Goal: Information Seeking & Learning: Learn about a topic

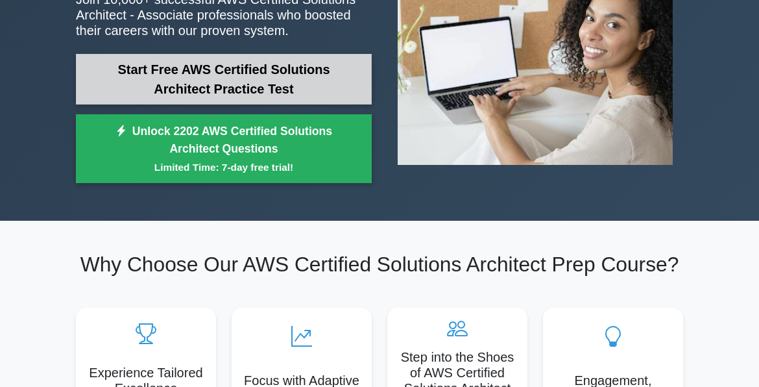
scroll to position [195, 0]
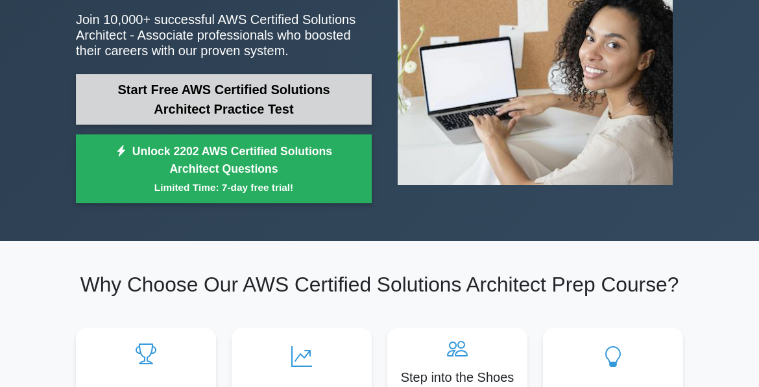
click at [193, 92] on link "Start Free AWS Certified Solutions Architect Practice Test" at bounding box center [224, 99] width 296 height 51
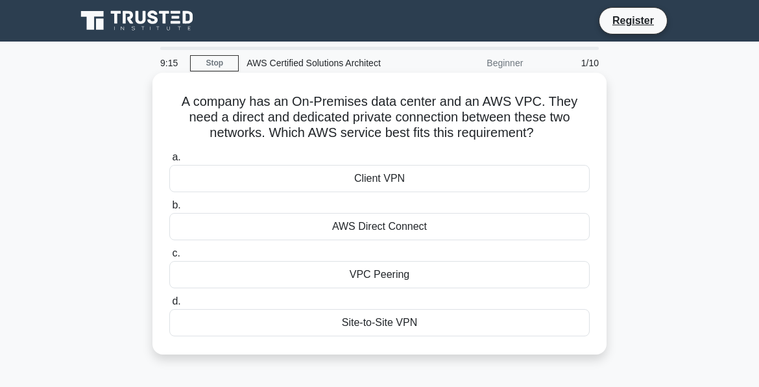
click at [391, 227] on div "AWS Direct Connect" at bounding box center [379, 226] width 421 height 27
click at [169, 210] on input "b. AWS Direct Connect" at bounding box center [169, 205] width 0 height 8
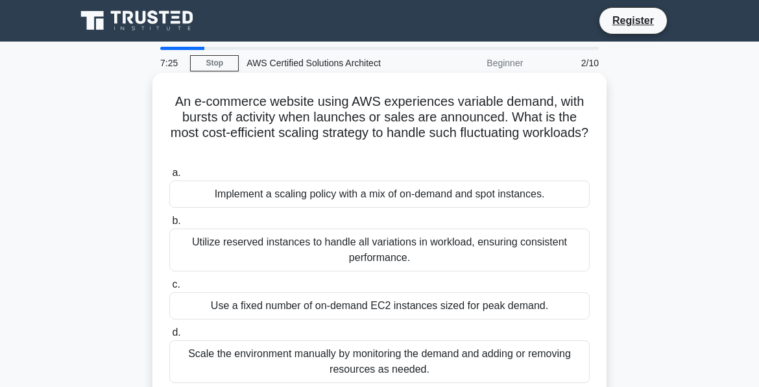
scroll to position [65, 0]
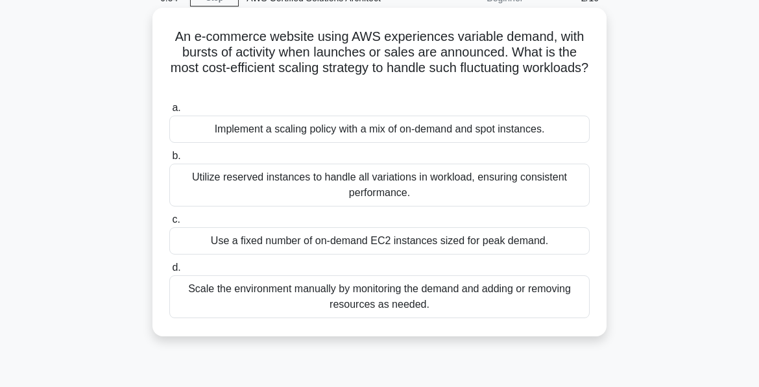
click at [391, 131] on div "Implement a scaling policy with a mix of on-demand and spot instances." at bounding box center [379, 129] width 421 height 27
click at [169, 112] on input "a. Implement a scaling policy with a mix of on-demand and spot instances." at bounding box center [169, 108] width 0 height 8
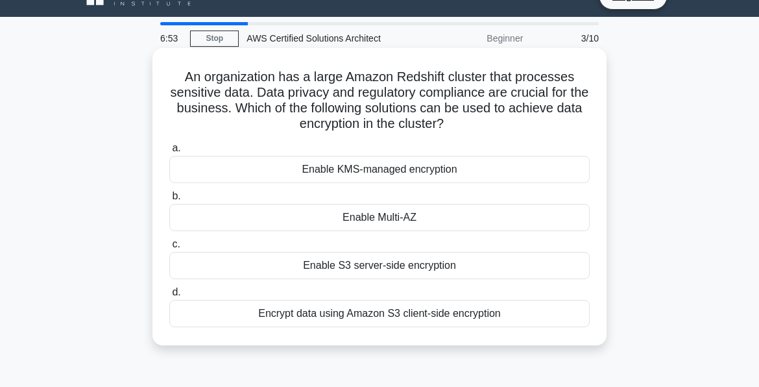
scroll to position [0, 0]
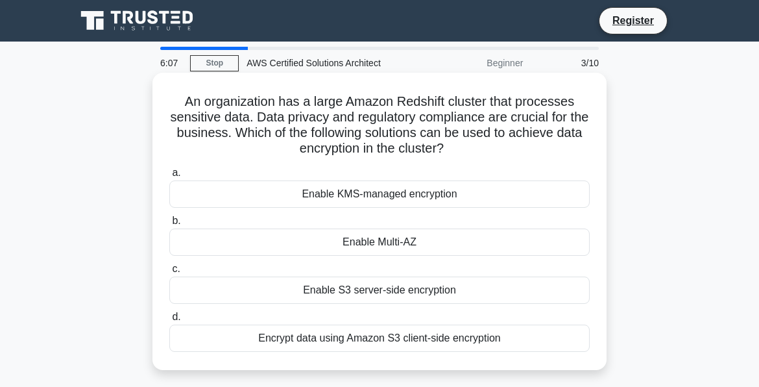
click at [377, 191] on div "Enable KMS-managed encryption" at bounding box center [379, 193] width 421 height 27
click at [169, 177] on input "a. Enable KMS-managed encryption" at bounding box center [169, 173] width 0 height 8
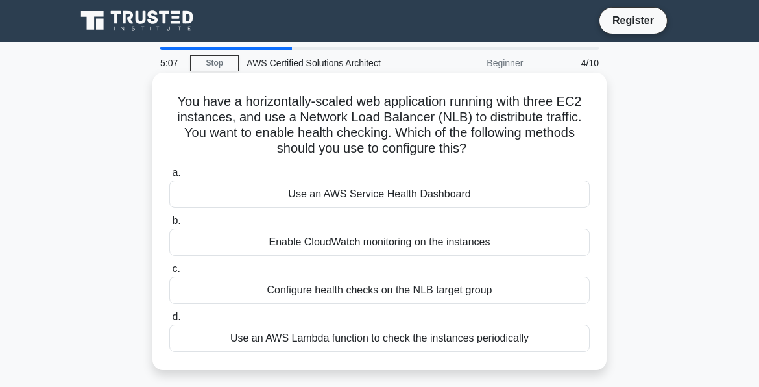
click at [411, 292] on div "Configure health checks on the NLB target group" at bounding box center [379, 289] width 421 height 27
click at [169, 273] on input "c. Configure health checks on the NLB target group" at bounding box center [169, 269] width 0 height 8
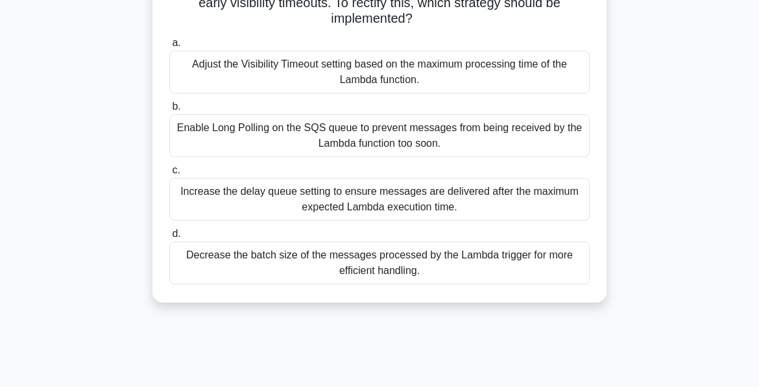
scroll to position [65, 0]
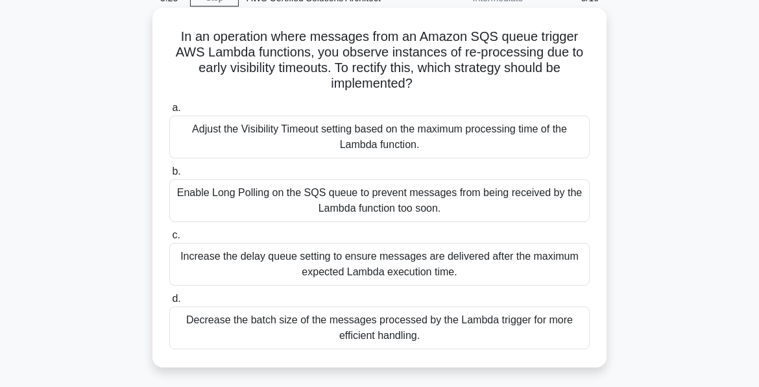
click at [377, 123] on div "Adjust the Visibility Timeout setting based on the maximum processing time of t…" at bounding box center [379, 137] width 421 height 43
click at [169, 112] on input "a. Adjust the Visibility Timeout setting based on the maximum processing time o…" at bounding box center [169, 108] width 0 height 8
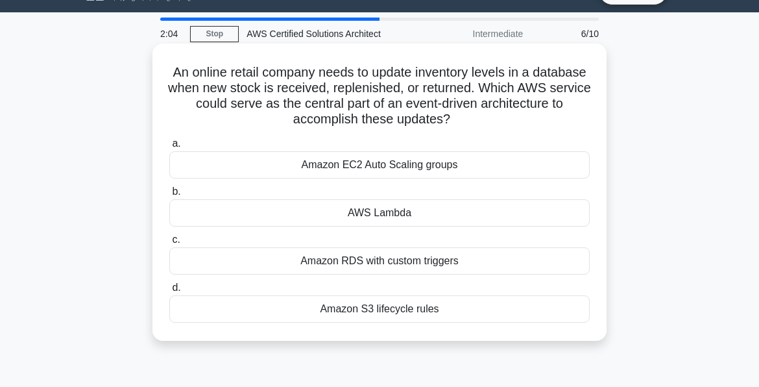
scroll to position [0, 0]
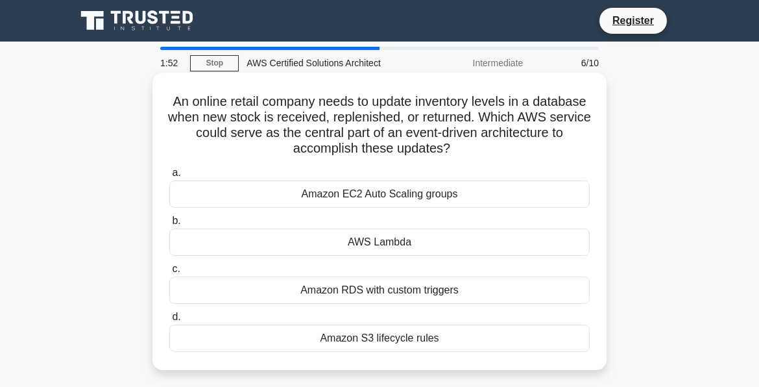
click at [365, 239] on div "AWS Lambda" at bounding box center [379, 241] width 421 height 27
click at [169, 225] on input "b. AWS Lambda" at bounding box center [169, 221] width 0 height 8
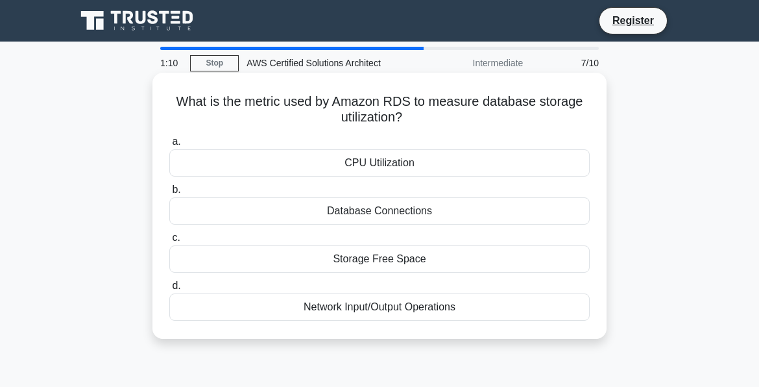
click at [380, 262] on div "Storage Free Space" at bounding box center [379, 258] width 421 height 27
click at [169, 242] on input "c. Storage Free Space" at bounding box center [169, 238] width 0 height 8
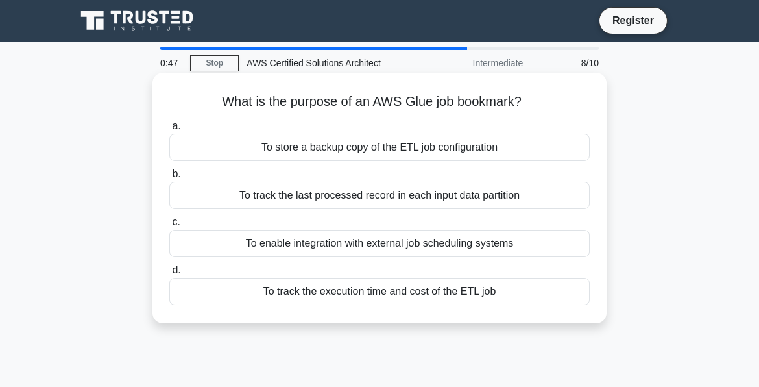
click at [390, 297] on div "To track the execution time and cost of the ETL job" at bounding box center [379, 291] width 421 height 27
click at [169, 275] on input "d. To track the execution time and cost of the ETL job" at bounding box center [169, 270] width 0 height 8
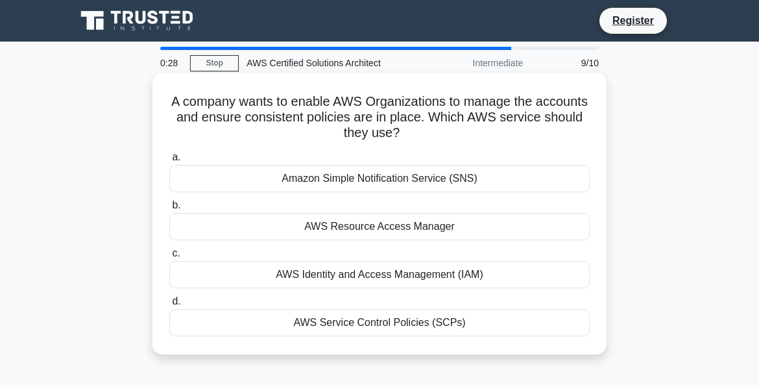
click at [412, 280] on div "AWS Identity and Access Management (IAM)" at bounding box center [379, 274] width 421 height 27
click at [169, 258] on input "c. AWS Identity and Access Management (IAM)" at bounding box center [169, 253] width 0 height 8
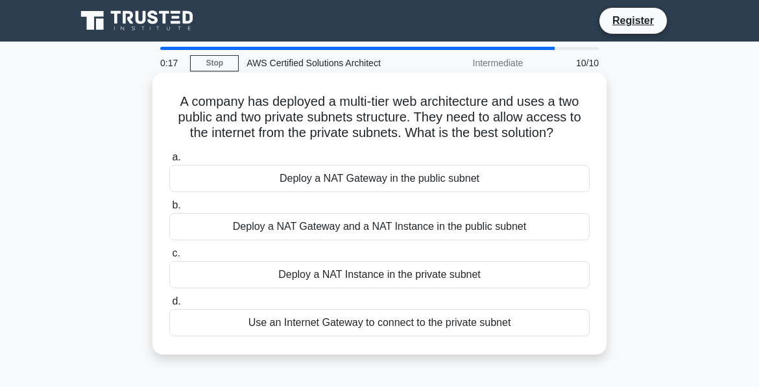
click at [384, 178] on div "Deploy a NAT Gateway in the public subnet" at bounding box center [379, 178] width 421 height 27
click at [169, 162] on input "a. Deploy a NAT Gateway in the public subnet" at bounding box center [169, 157] width 0 height 8
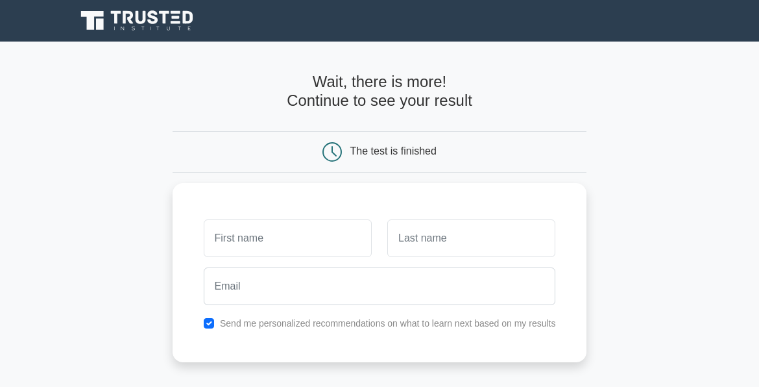
click at [382, 172] on form "Wait, there is more! Continue to see your result The test is finished and the" at bounding box center [380, 275] width 415 height 404
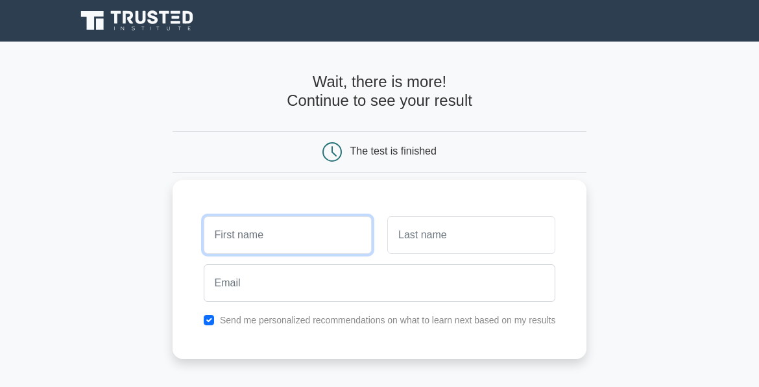
click at [338, 229] on input "text" at bounding box center [288, 235] width 168 height 38
type input "ff"
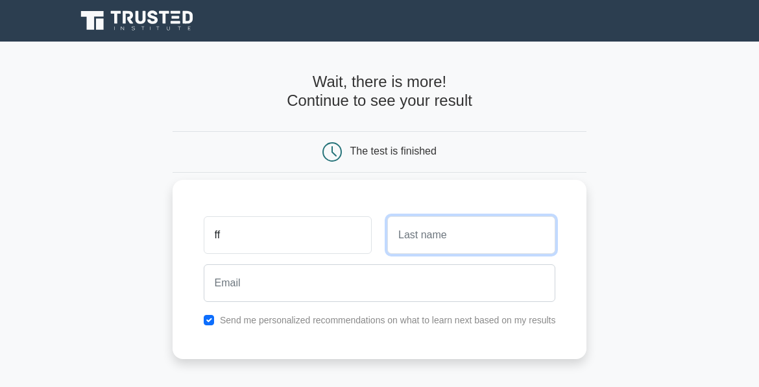
click at [415, 234] on input "text" at bounding box center [471, 235] width 168 height 38
type input "ff"
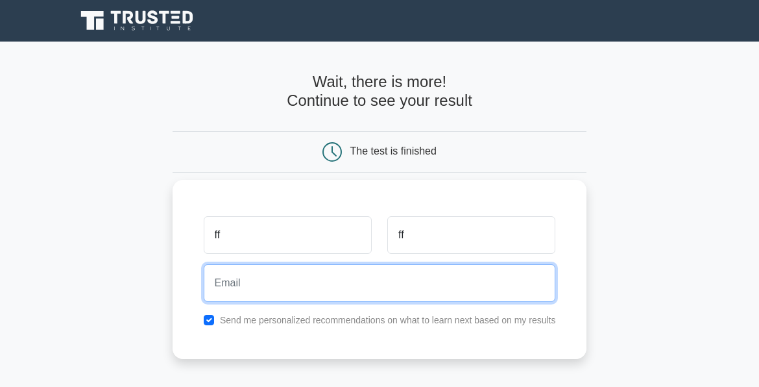
click at [365, 285] on input "email" at bounding box center [380, 283] width 352 height 38
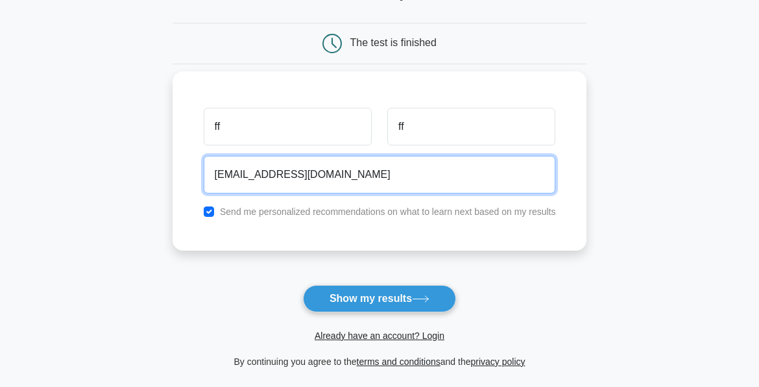
scroll to position [130, 0]
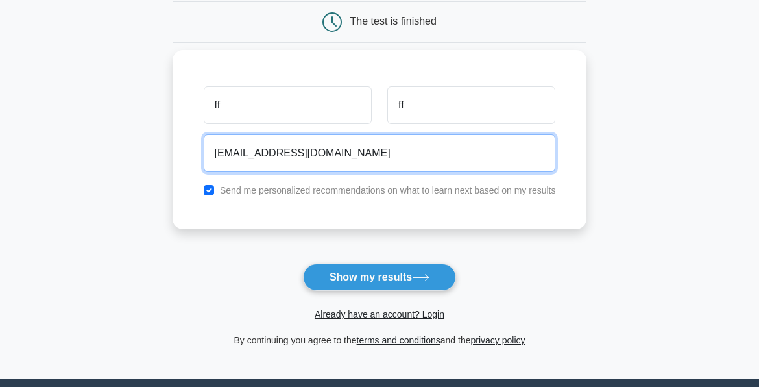
type input "ff@gmail.com"
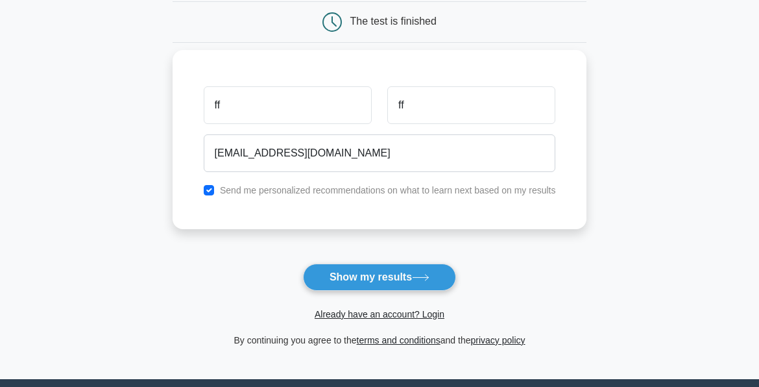
click at [273, 185] on label "Send me personalized recommendations on what to learn next based on my results" at bounding box center [388, 190] width 336 height 10
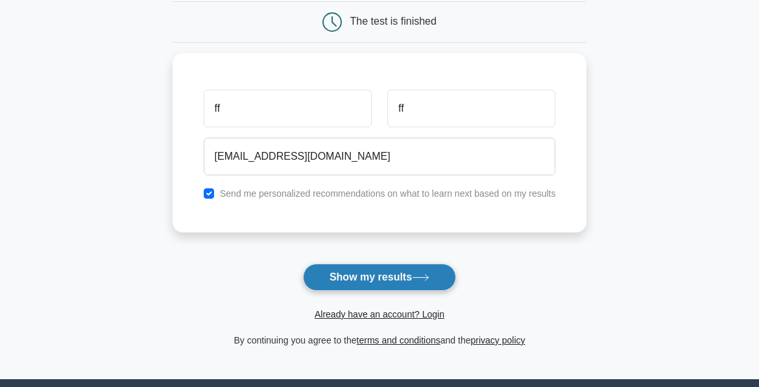
click at [337, 282] on button "Show my results" at bounding box center [379, 276] width 153 height 27
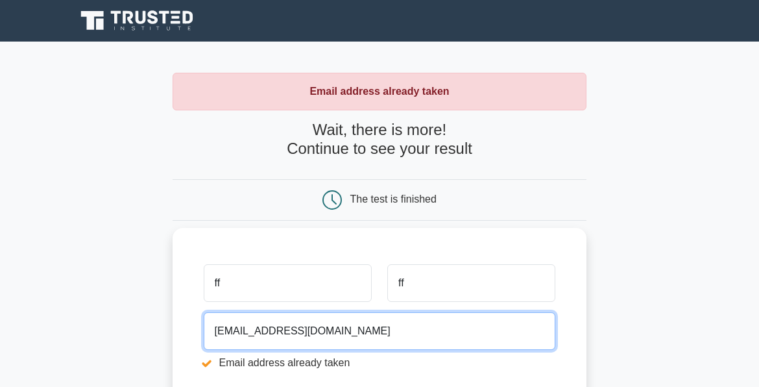
click at [219, 330] on input "ff@gmail.com" at bounding box center [380, 331] width 352 height 38
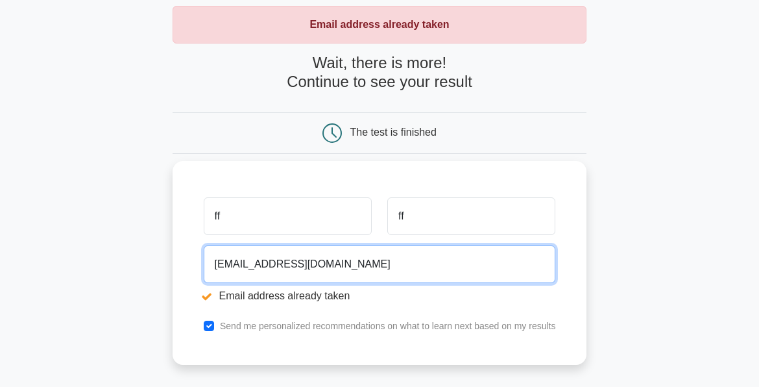
scroll to position [130, 0]
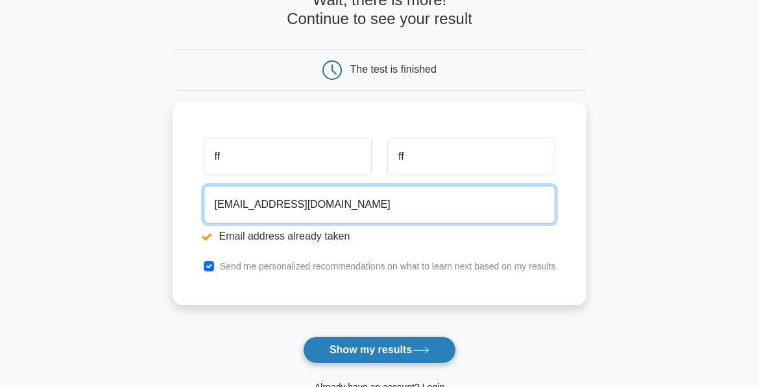
type input "ff260@gmail.com"
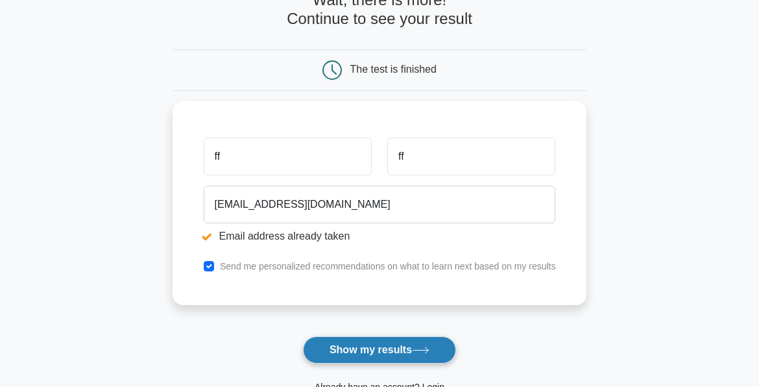
click at [369, 349] on button "Show my results" at bounding box center [379, 349] width 153 height 27
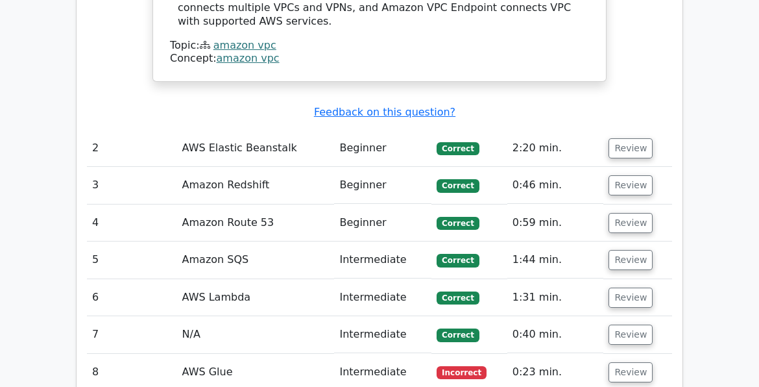
scroll to position [1558, 0]
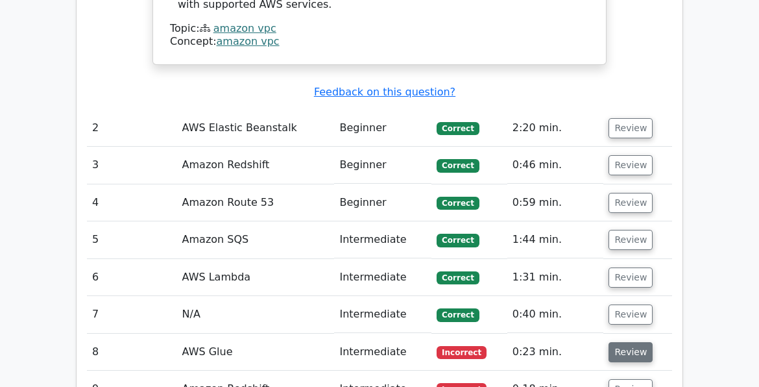
click at [633, 342] on button "Review" at bounding box center [631, 352] width 44 height 20
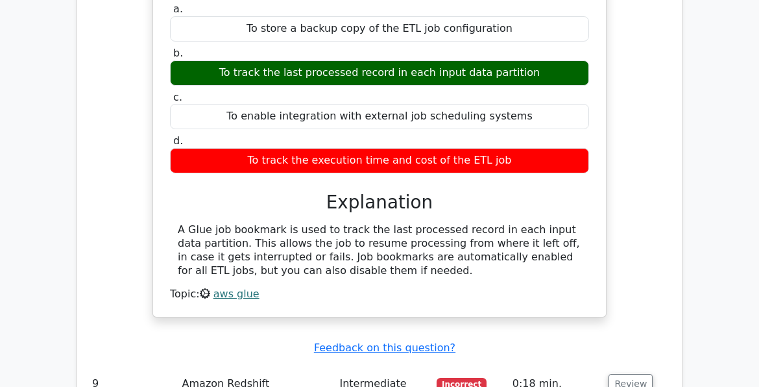
scroll to position [1947, 0]
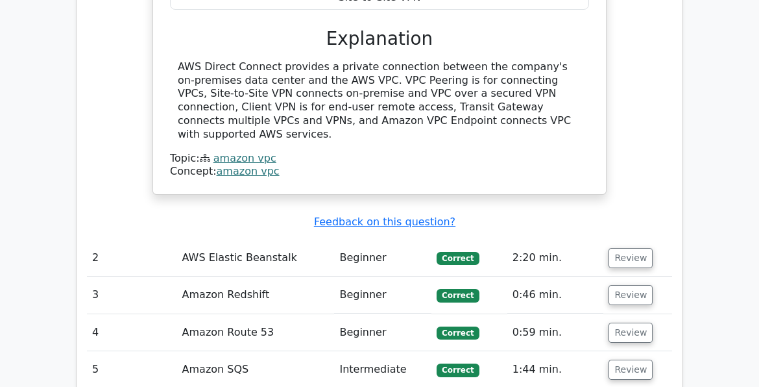
scroll to position [1493, 0]
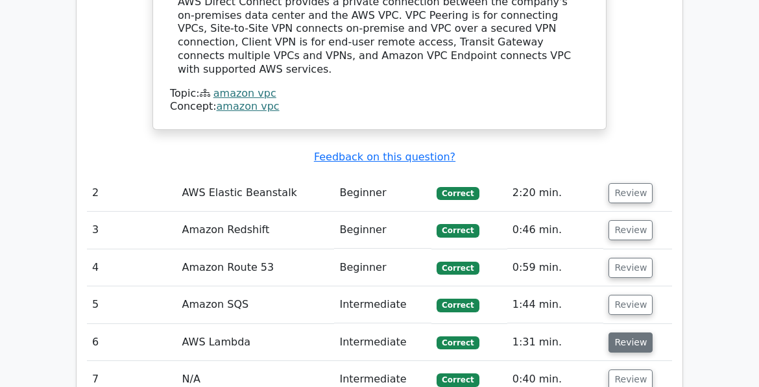
click at [626, 332] on button "Review" at bounding box center [631, 342] width 44 height 20
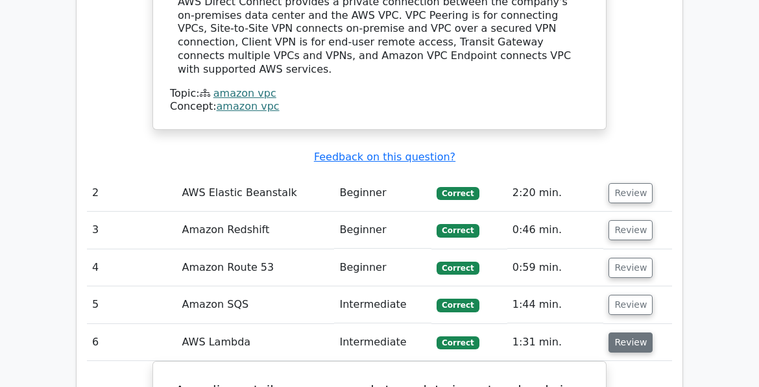
click at [628, 332] on button "Review" at bounding box center [631, 342] width 44 height 20
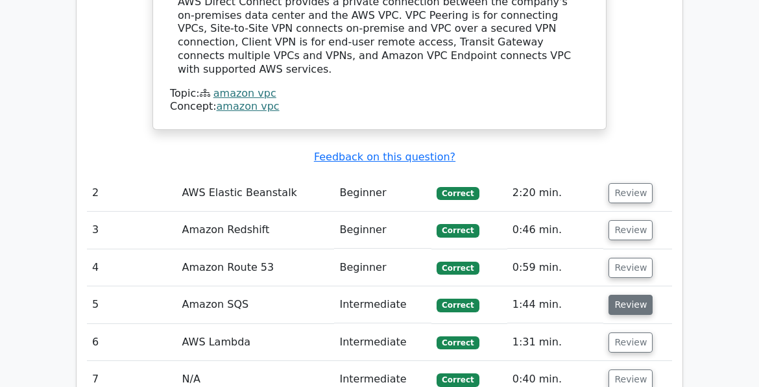
click at [622, 295] on button "Review" at bounding box center [631, 305] width 44 height 20
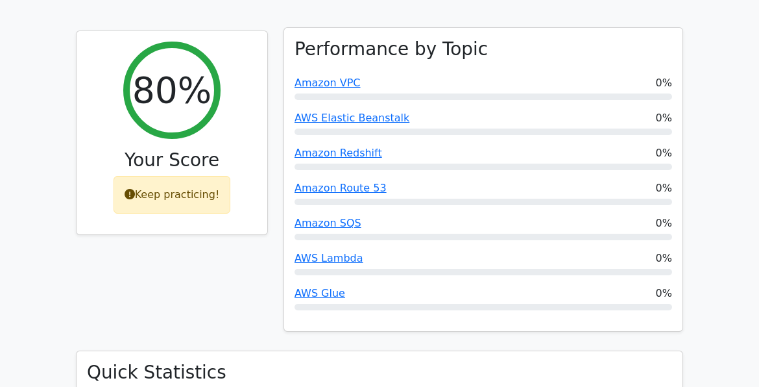
scroll to position [389, 0]
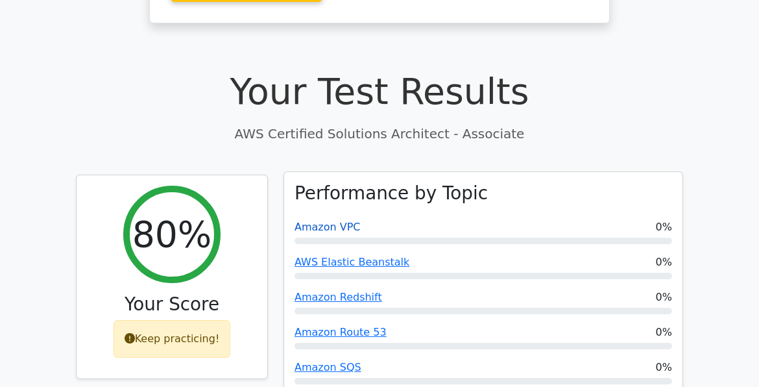
click at [326, 221] on link "Amazon VPC" at bounding box center [328, 227] width 66 height 12
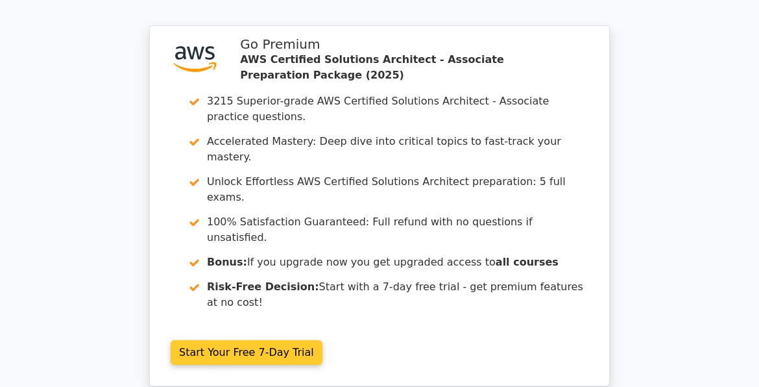
scroll to position [3877, 0]
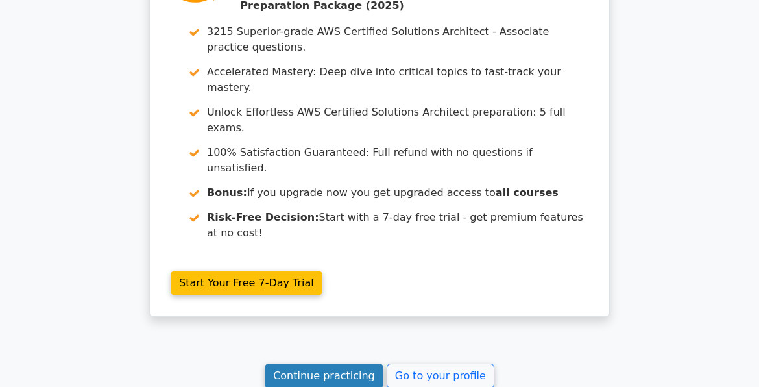
click at [317, 363] on link "Continue practicing" at bounding box center [324, 375] width 119 height 25
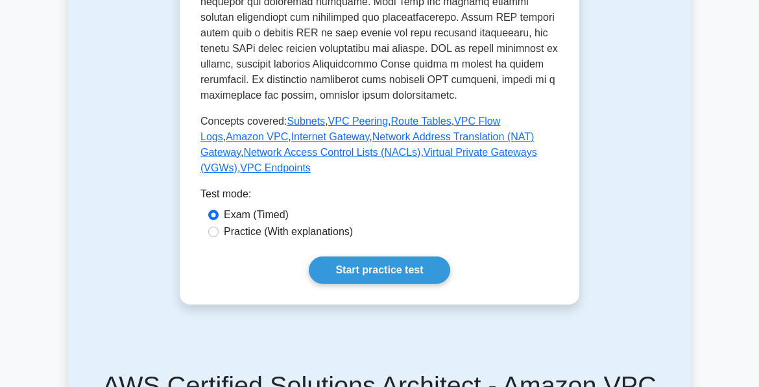
scroll to position [714, 0]
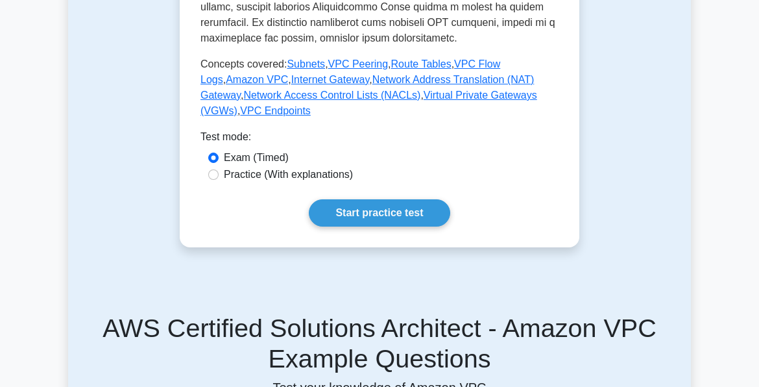
click at [242, 167] on label "Practice (With explanations)" at bounding box center [288, 175] width 129 height 16
click at [219, 169] on input "Practice (With explanations)" at bounding box center [213, 174] width 10 height 10
radio input "true"
click at [236, 150] on label "Exam (Timed)" at bounding box center [256, 158] width 65 height 16
click at [219, 153] on input "Exam (Timed)" at bounding box center [213, 158] width 10 height 10
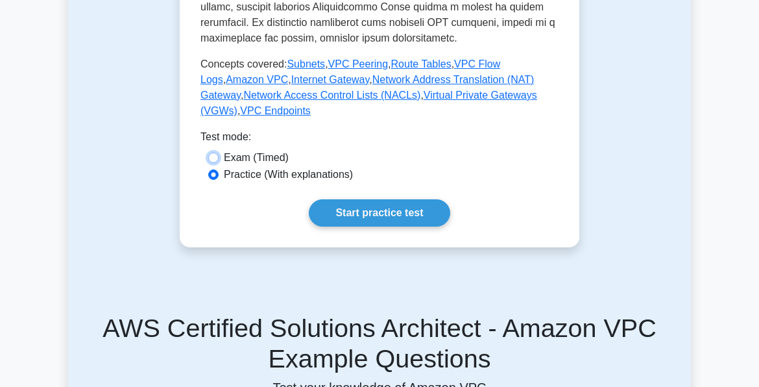
radio input "true"
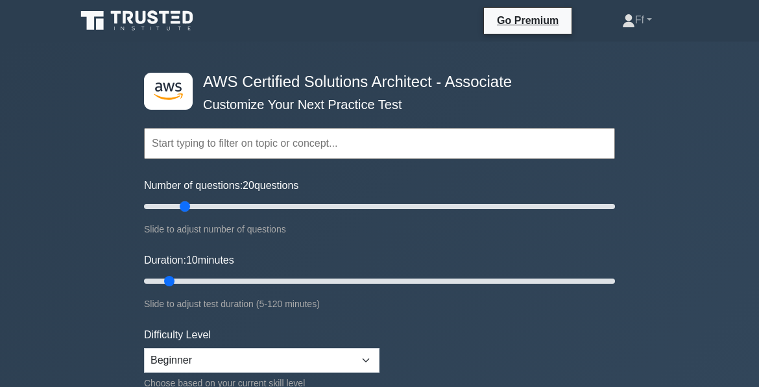
drag, startPoint x: 160, startPoint y: 202, endPoint x: 182, endPoint y: 202, distance: 22.7
type input "20"
click at [182, 202] on input "Number of questions: 20 questions" at bounding box center [379, 207] width 471 height 16
click at [169, 276] on input "Duration: 10 minutes" at bounding box center [379, 281] width 471 height 16
drag, startPoint x: 169, startPoint y: 277, endPoint x: 291, endPoint y: 284, distance: 122.8
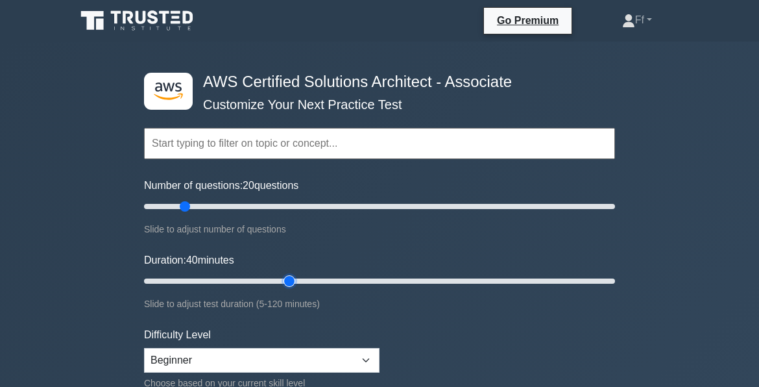
type input "40"
click at [291, 284] on input "Duration: 40 minutes" at bounding box center [379, 281] width 471 height 16
drag, startPoint x: 184, startPoint y: 205, endPoint x: 177, endPoint y: 205, distance: 7.1
type input "15"
click at [177, 205] on input "Number of questions: 15 questions" at bounding box center [379, 207] width 471 height 16
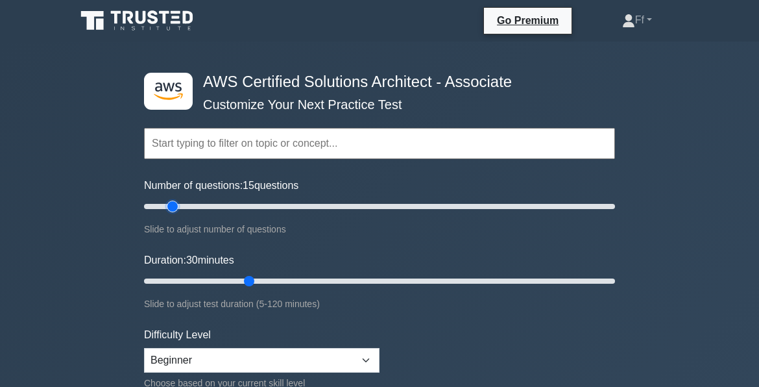
drag, startPoint x: 290, startPoint y: 278, endPoint x: 260, endPoint y: 278, distance: 30.5
type input "30"
click at [259, 278] on input "Duration: 30 minutes" at bounding box center [379, 281] width 471 height 16
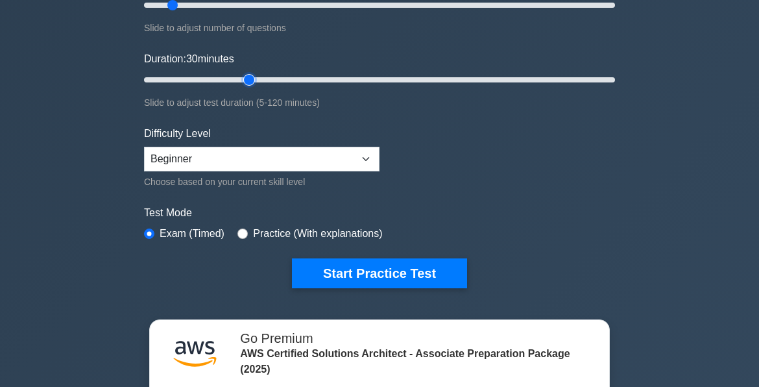
scroll to position [130, 0]
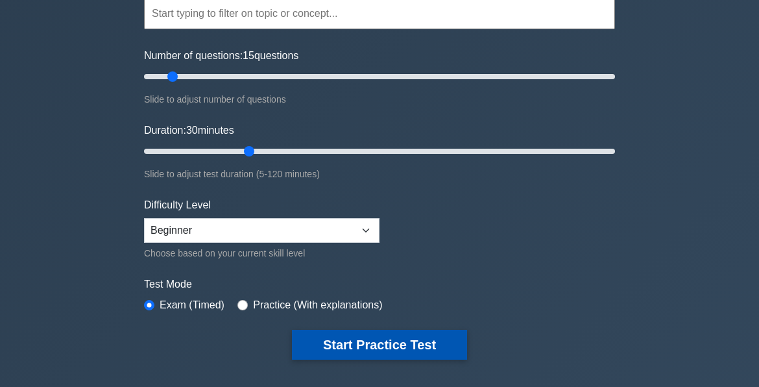
click at [417, 341] on button "Start Practice Test" at bounding box center [379, 345] width 175 height 30
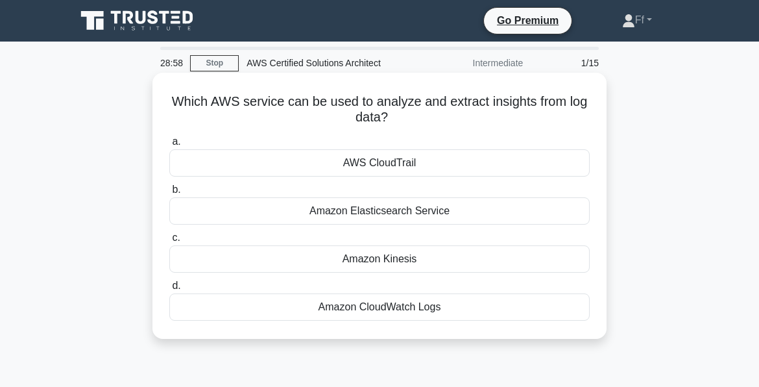
click at [373, 308] on div "Amazon CloudWatch Logs" at bounding box center [379, 306] width 421 height 27
click at [169, 290] on input "d. Amazon CloudWatch Logs" at bounding box center [169, 286] width 0 height 8
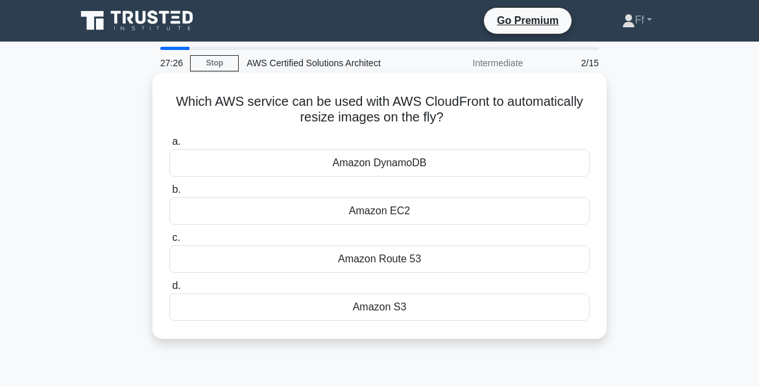
click at [403, 164] on div "Amazon DynamoDB" at bounding box center [379, 162] width 421 height 27
click at [169, 146] on input "a. Amazon DynamoDB" at bounding box center [169, 142] width 0 height 8
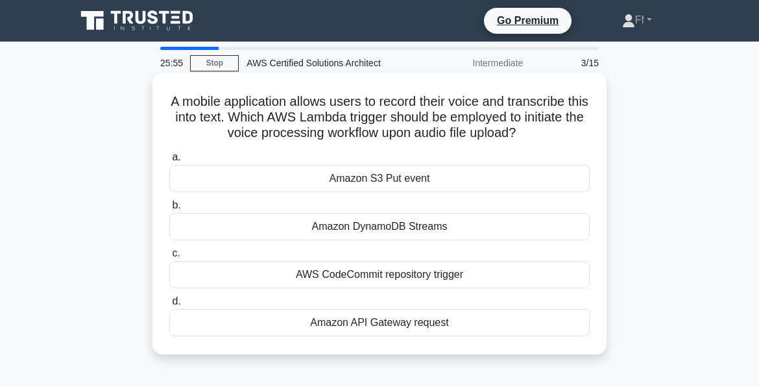
click at [352, 227] on div "Amazon DynamoDB Streams" at bounding box center [379, 226] width 421 height 27
click at [169, 210] on input "b. Amazon DynamoDB Streams" at bounding box center [169, 205] width 0 height 8
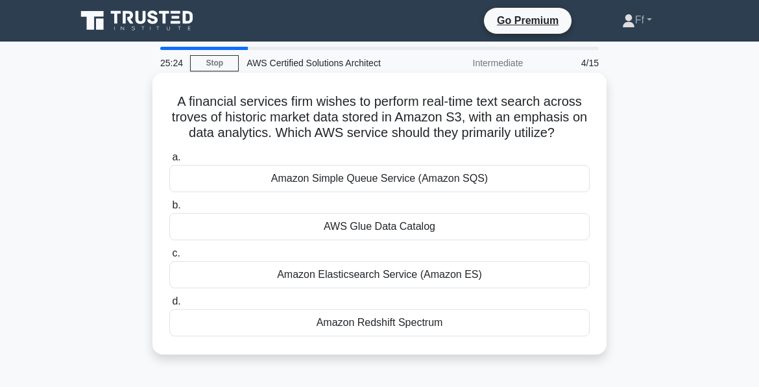
click at [345, 325] on div "Amazon Redshift Spectrum" at bounding box center [379, 322] width 421 height 27
click at [169, 306] on input "d. Amazon Redshift Spectrum" at bounding box center [169, 301] width 0 height 8
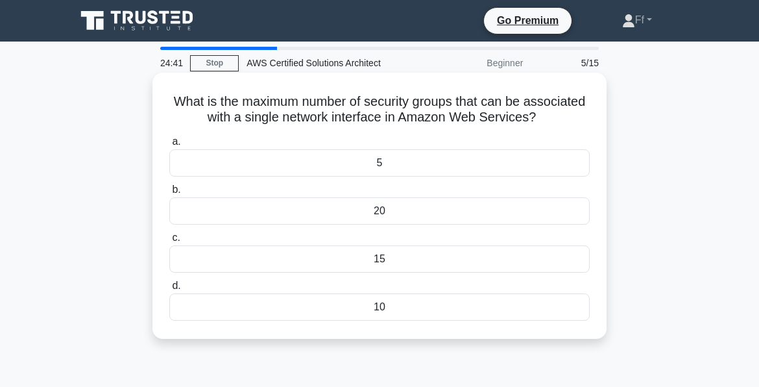
click at [406, 162] on div "5" at bounding box center [379, 162] width 421 height 27
click at [169, 146] on input "a. 5" at bounding box center [169, 142] width 0 height 8
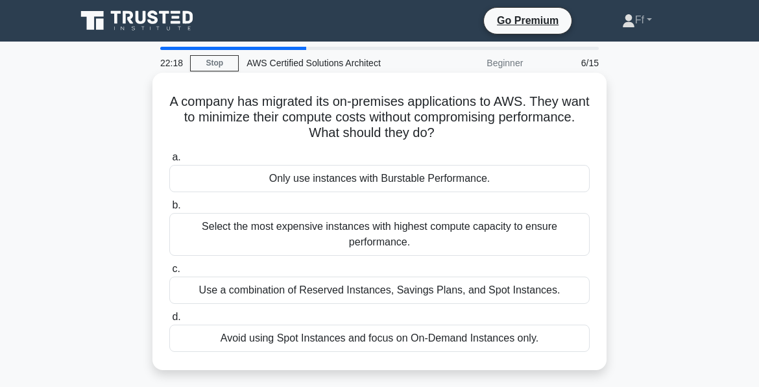
click at [429, 335] on div "Avoid using Spot Instances and focus on On-Demand Instances only." at bounding box center [379, 337] width 421 height 27
click at [169, 321] on input "d. Avoid using Spot Instances and focus on On-Demand Instances only." at bounding box center [169, 317] width 0 height 8
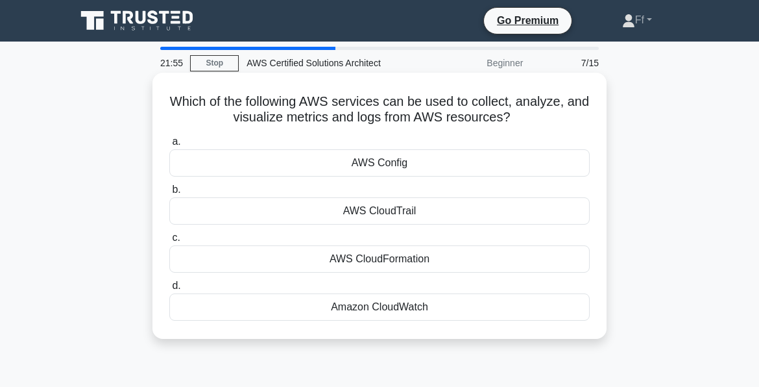
click at [384, 301] on div "Amazon CloudWatch" at bounding box center [379, 306] width 421 height 27
click at [169, 290] on input "d. Amazon CloudWatch" at bounding box center [169, 286] width 0 height 8
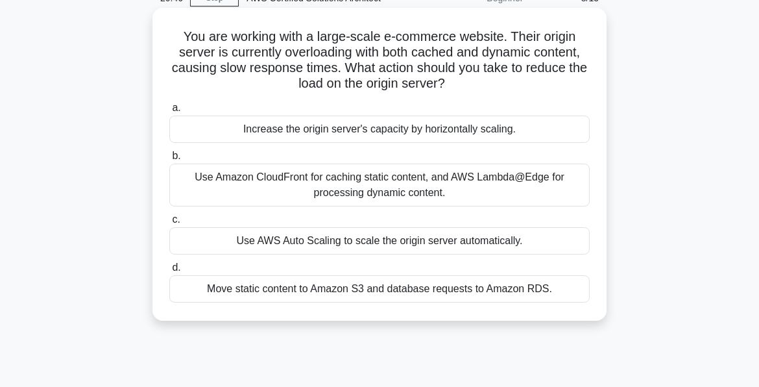
scroll to position [65, 0]
click at [396, 188] on div "Use Amazon CloudFront for caching static content, and AWS Lambda@Edge for proce…" at bounding box center [379, 185] width 421 height 43
click at [169, 160] on input "b. Use Amazon CloudFront for caching static content, and AWS Lambda@Edge for pr…" at bounding box center [169, 156] width 0 height 8
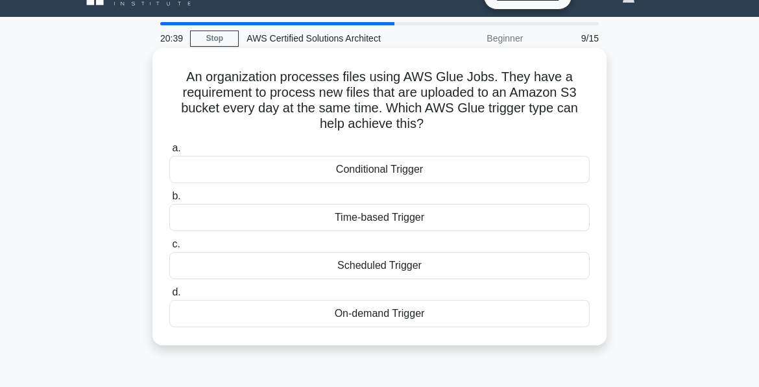
scroll to position [0, 0]
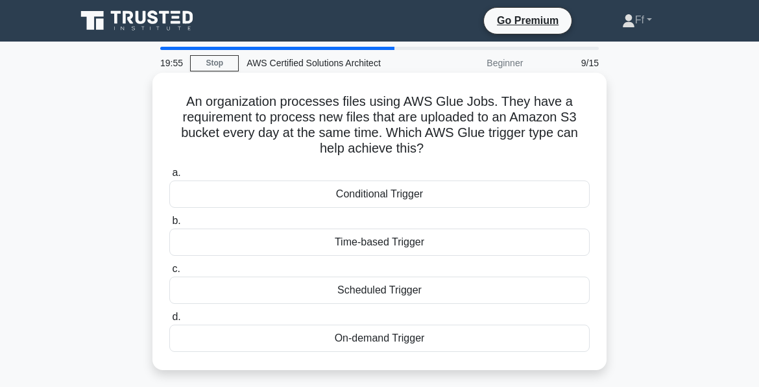
click at [371, 289] on div "Scheduled Trigger" at bounding box center [379, 289] width 421 height 27
click at [169, 273] on input "c. Scheduled Trigger" at bounding box center [169, 269] width 0 height 8
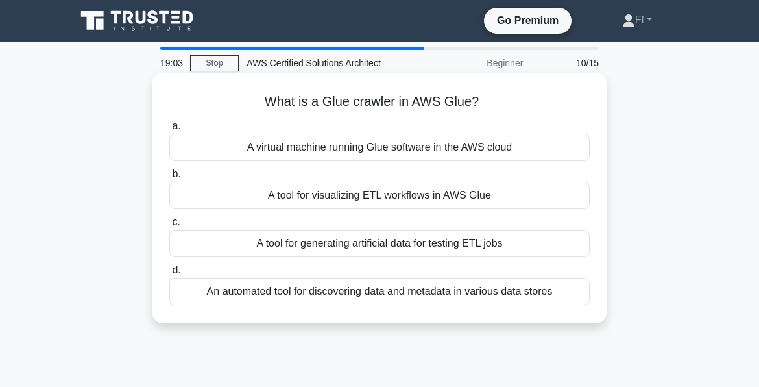
click at [384, 241] on div "A tool for generating artificial data for testing ETL jobs" at bounding box center [379, 243] width 421 height 27
click at [169, 226] on input "c. A tool for generating artificial data for testing ETL jobs" at bounding box center [169, 222] width 0 height 8
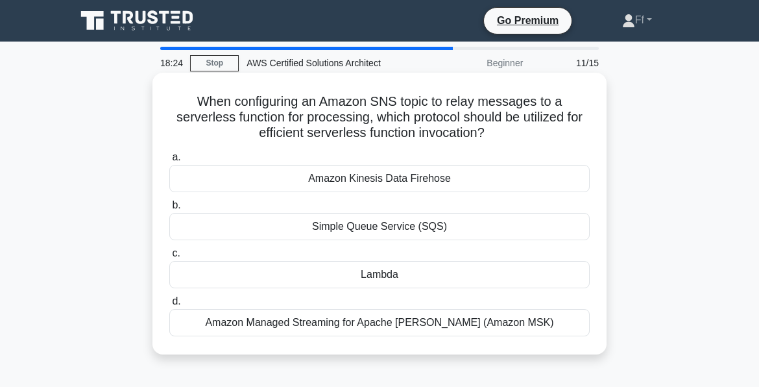
click at [410, 276] on div "Lambda" at bounding box center [379, 274] width 421 height 27
click at [169, 258] on input "c. Lambda" at bounding box center [169, 253] width 0 height 8
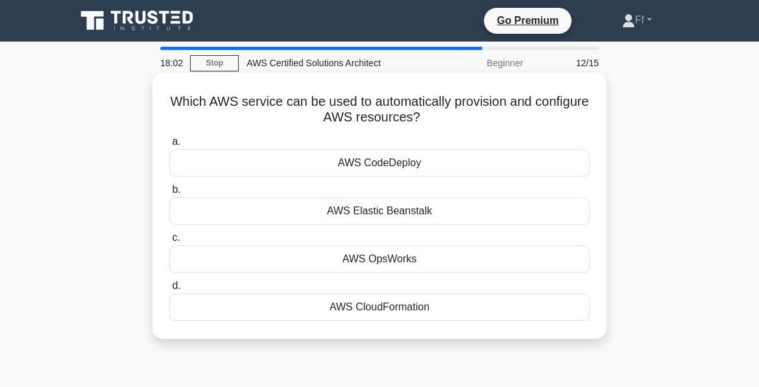
click at [356, 208] on div "AWS Elastic Beanstalk" at bounding box center [379, 210] width 421 height 27
click at [169, 194] on input "b. AWS Elastic Beanstalk" at bounding box center [169, 190] width 0 height 8
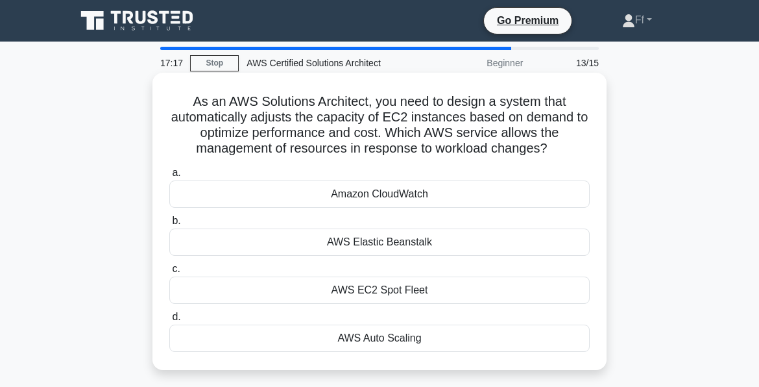
click at [397, 341] on div "AWS Auto Scaling" at bounding box center [379, 337] width 421 height 27
click at [169, 321] on input "d. AWS Auto Scaling" at bounding box center [169, 317] width 0 height 8
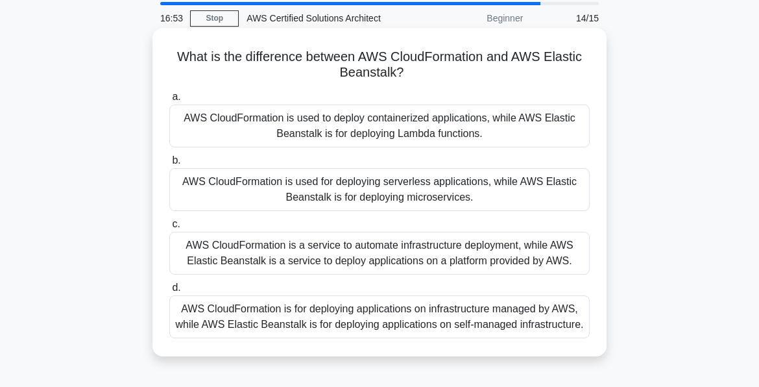
scroll to position [65, 0]
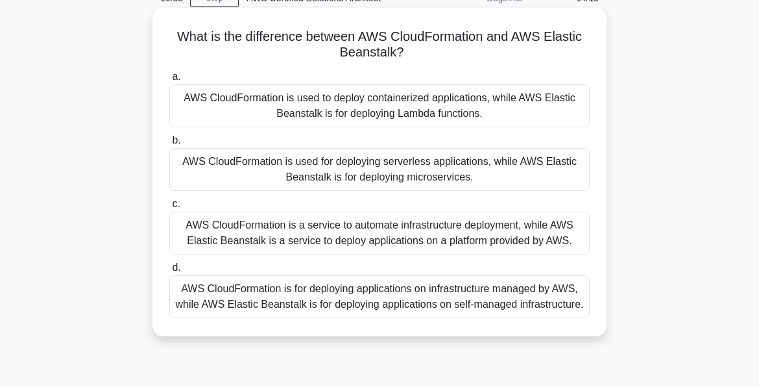
click at [431, 227] on div "AWS CloudFormation is a service to automate infrastructure deployment, while AW…" at bounding box center [379, 233] width 421 height 43
click at [169, 208] on input "c. AWS CloudFormation is a service to automate infrastructure deployment, while…" at bounding box center [169, 204] width 0 height 8
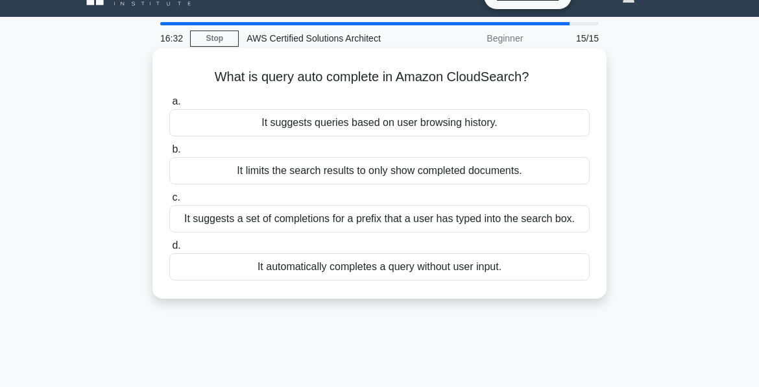
scroll to position [0, 0]
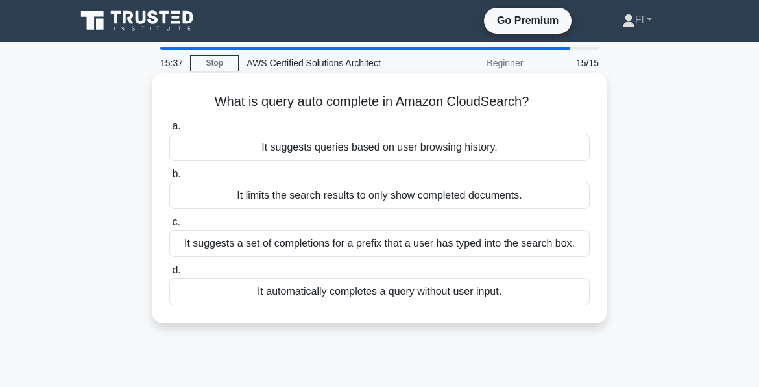
click at [472, 243] on div "It suggests a set of completions for a prefix that a user has typed into the se…" at bounding box center [379, 243] width 421 height 27
click at [169, 226] on input "c. It suggests a set of completions for a prefix that a user has typed into the…" at bounding box center [169, 222] width 0 height 8
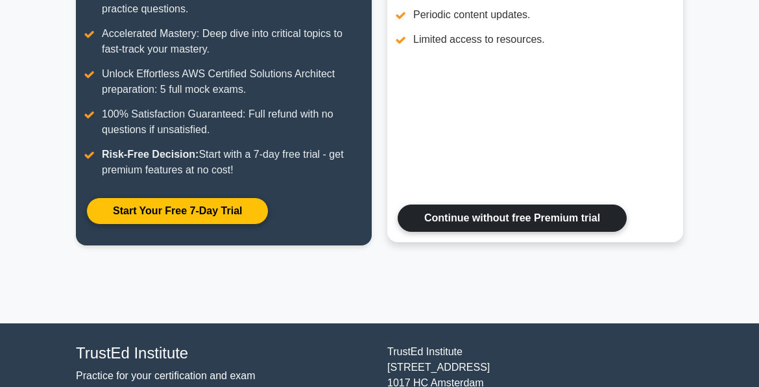
scroll to position [324, 0]
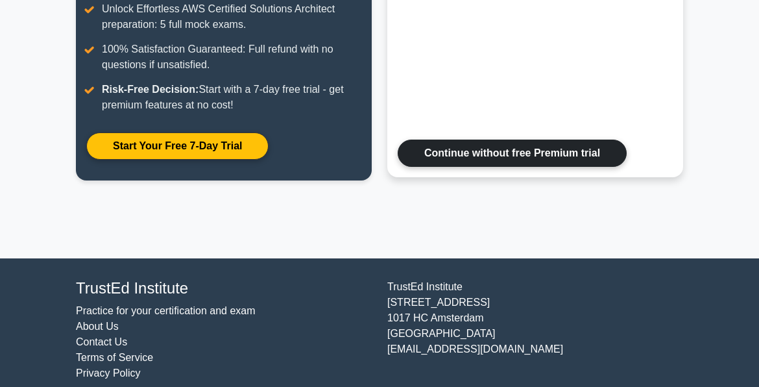
click at [485, 149] on link "Continue without free Premium trial" at bounding box center [512, 153] width 229 height 27
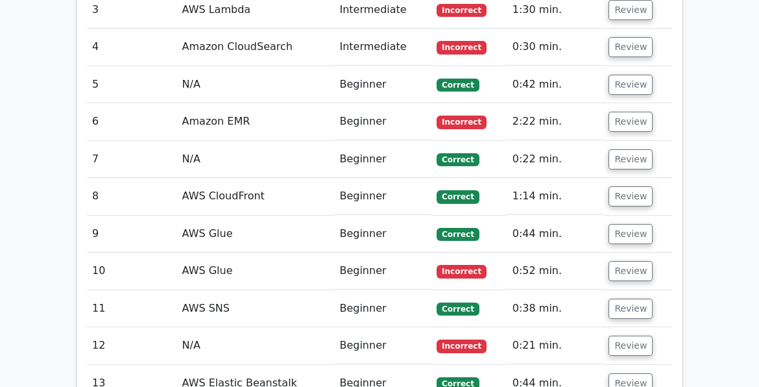
scroll to position [1687, 0]
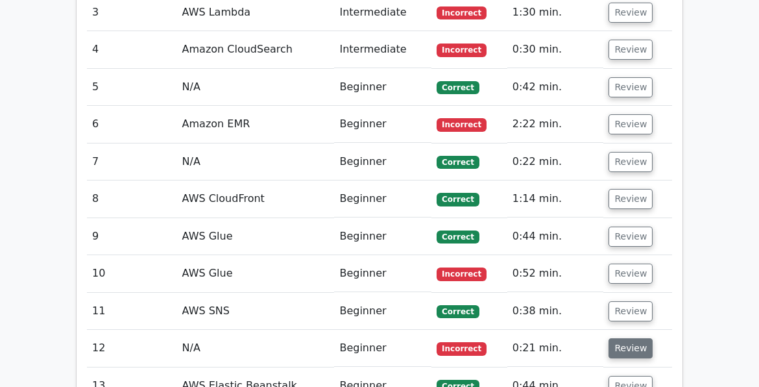
click at [623, 338] on button "Review" at bounding box center [631, 348] width 44 height 20
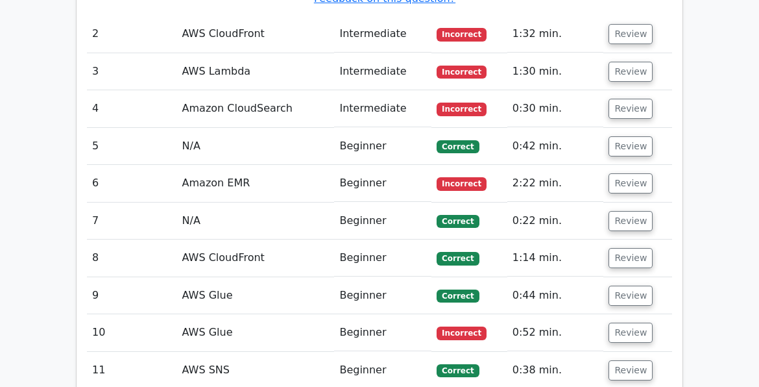
scroll to position [1622, 0]
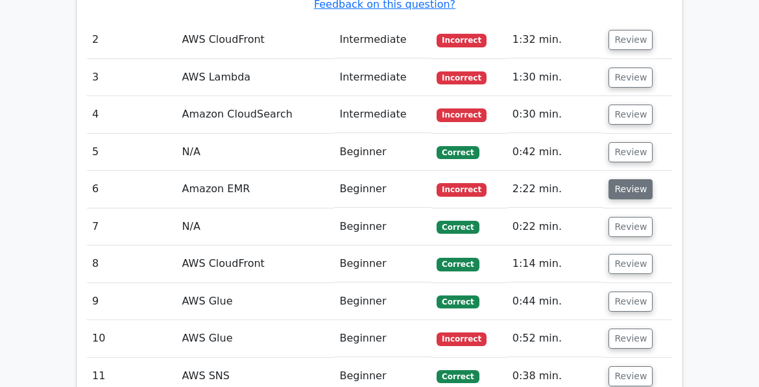
click at [628, 179] on button "Review" at bounding box center [631, 189] width 44 height 20
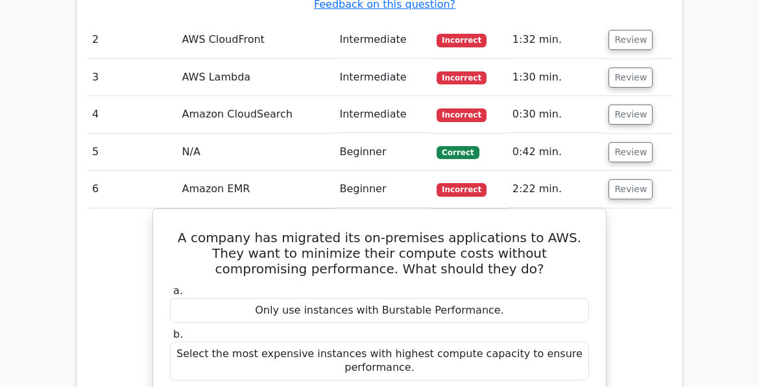
scroll to position [1558, 0]
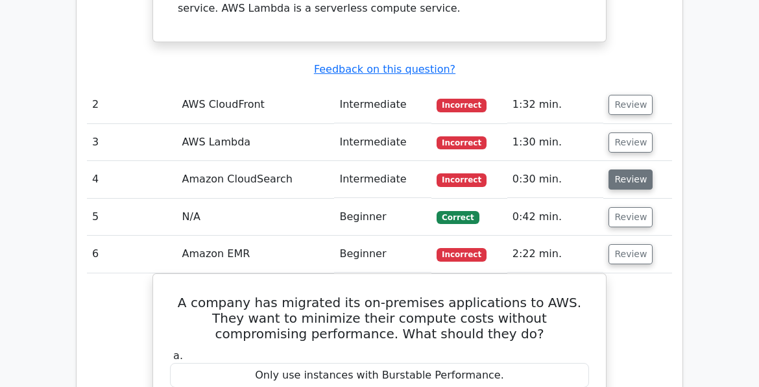
click at [625, 169] on button "Review" at bounding box center [631, 179] width 44 height 20
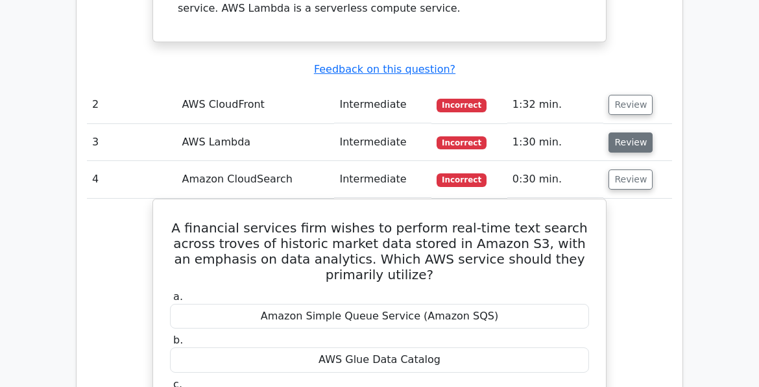
click at [623, 132] on button "Review" at bounding box center [631, 142] width 44 height 20
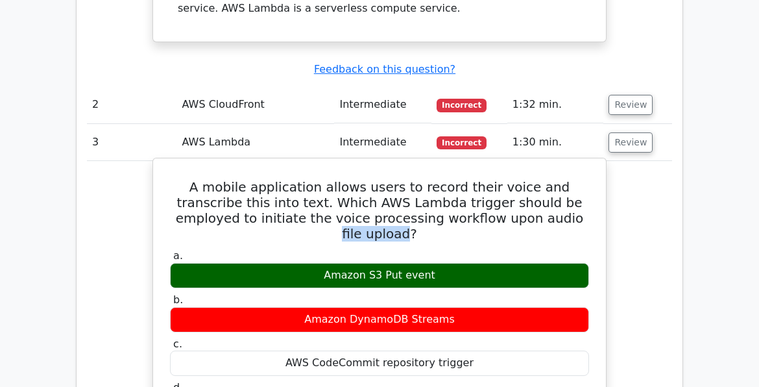
drag, startPoint x: 557, startPoint y: 135, endPoint x: 487, endPoint y: 139, distance: 69.6
click at [487, 179] on h5 "A mobile application allows users to record their voice and transcribe this int…" at bounding box center [380, 210] width 422 height 62
drag, startPoint x: 487, startPoint y: 139, endPoint x: 420, endPoint y: 127, distance: 68.5
click at [420, 179] on h5 "A mobile application allows users to record their voice and transcribe this int…" at bounding box center [380, 210] width 422 height 62
drag, startPoint x: 420, startPoint y: 127, endPoint x: 507, endPoint y: 140, distance: 87.9
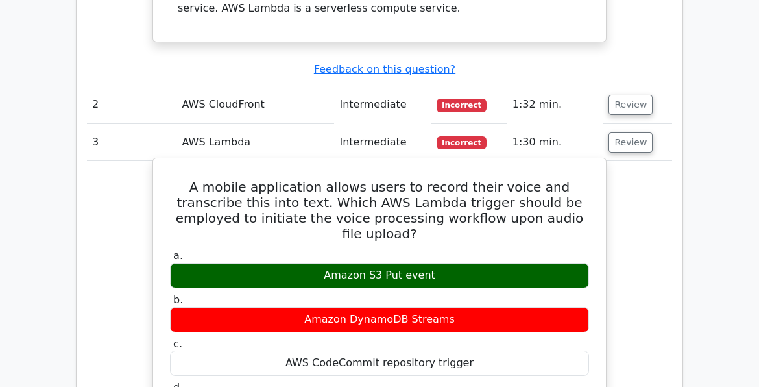
click at [507, 179] on h5 "A mobile application allows users to record their voice and transcribe this int…" at bounding box center [380, 210] width 422 height 62
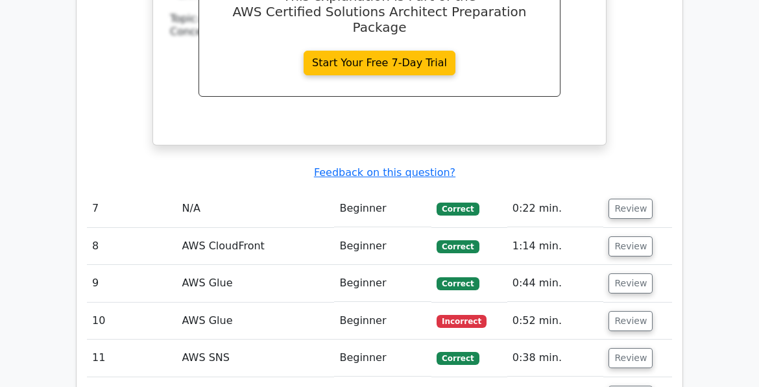
scroll to position [3375, 0]
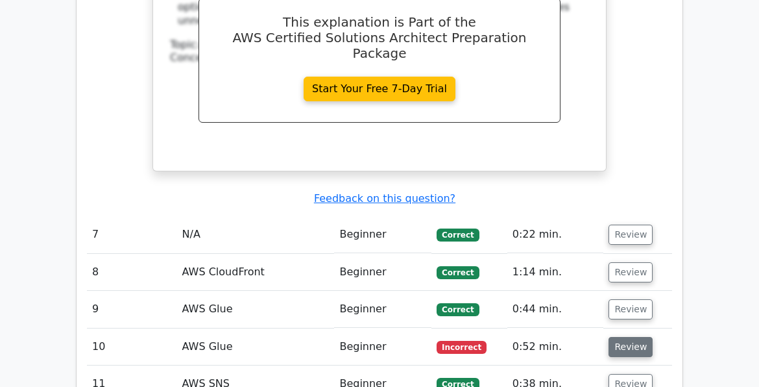
click at [633, 337] on button "Review" at bounding box center [631, 347] width 44 height 20
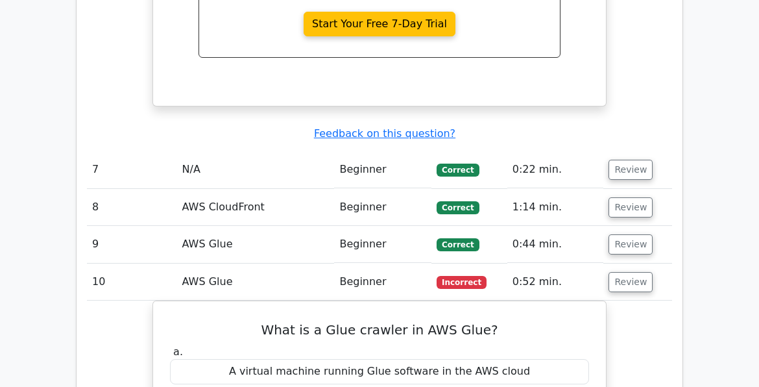
scroll to position [3443, 0]
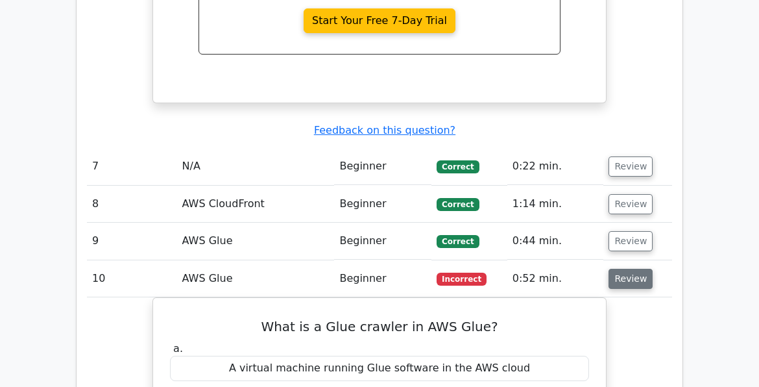
click at [631, 269] on button "Review" at bounding box center [631, 279] width 44 height 20
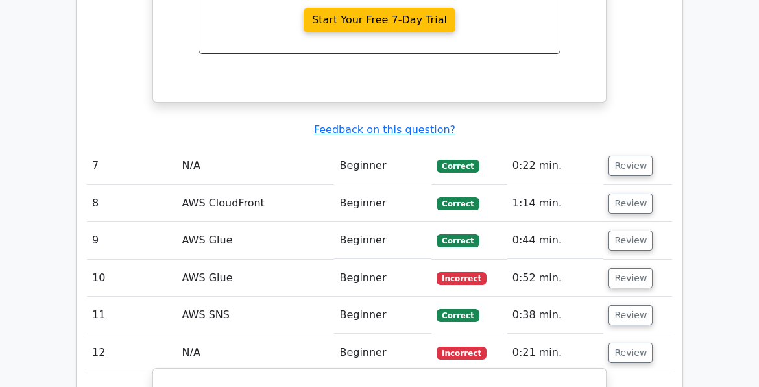
scroll to position [3444, 0]
click at [629, 343] on button "Review" at bounding box center [631, 353] width 44 height 20
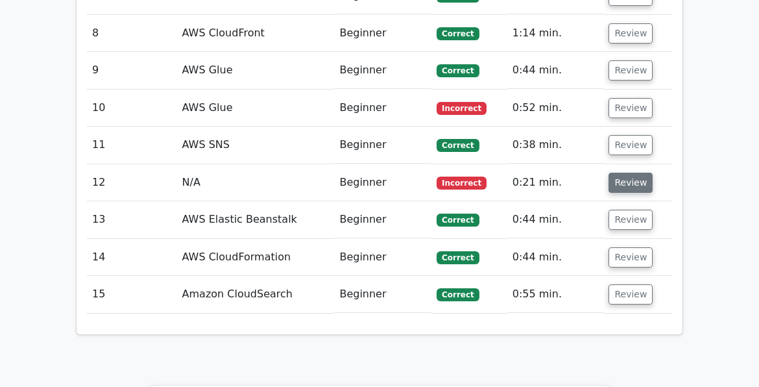
scroll to position [3624, 0]
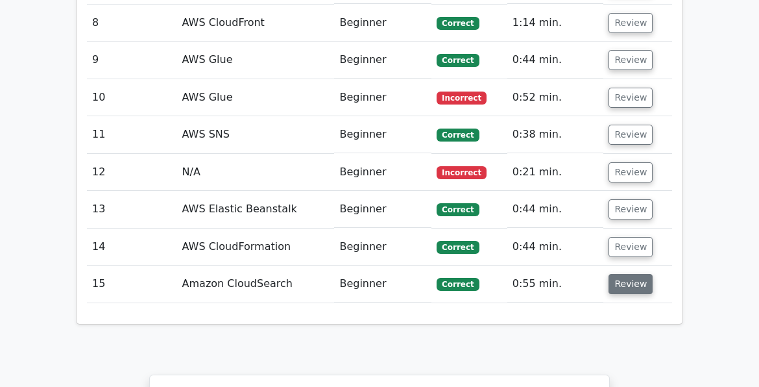
click at [631, 274] on button "Review" at bounding box center [631, 284] width 44 height 20
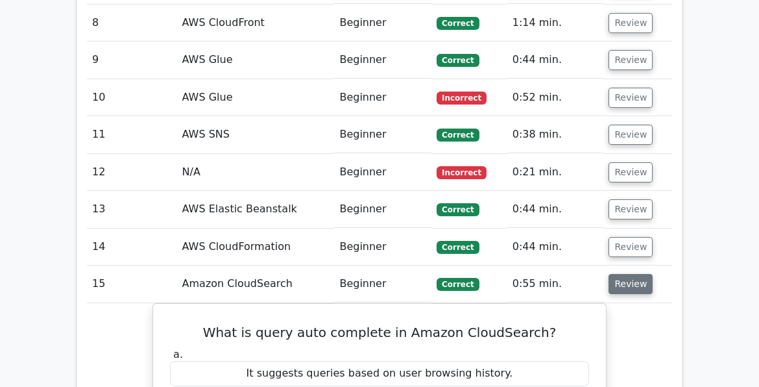
click at [631, 274] on button "Review" at bounding box center [631, 284] width 44 height 20
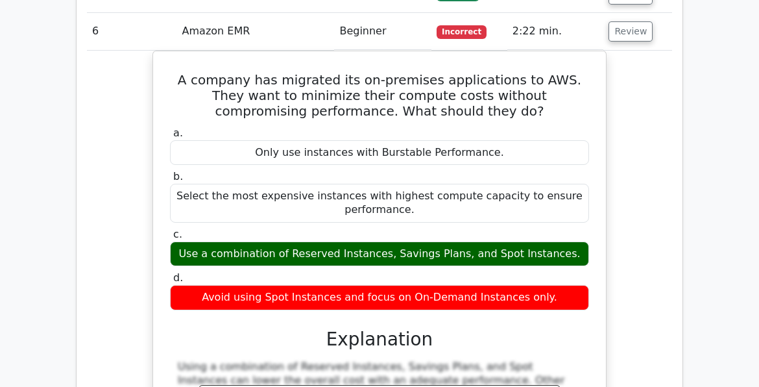
scroll to position [2799, 0]
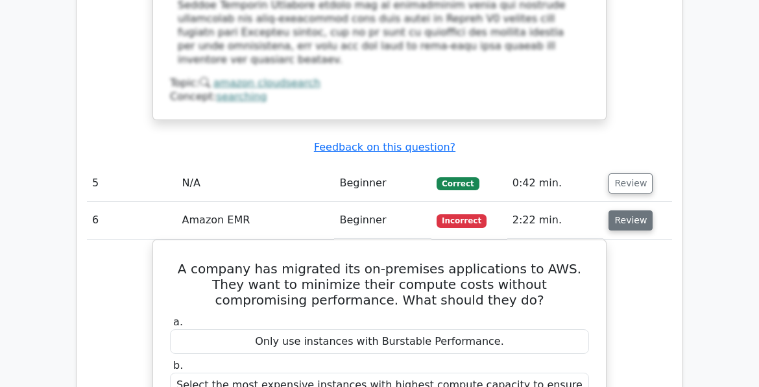
click at [642, 210] on button "Review" at bounding box center [631, 220] width 44 height 20
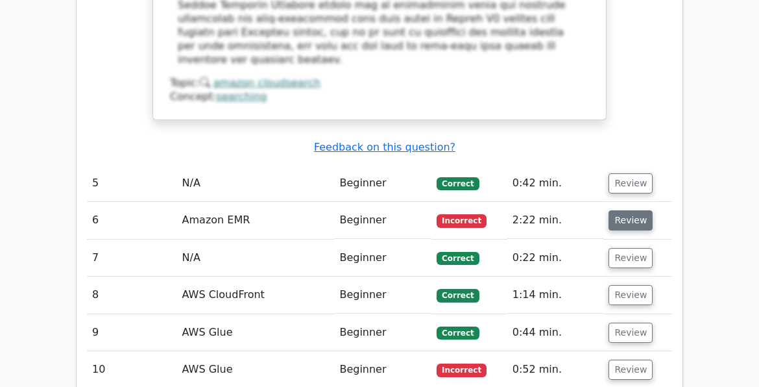
click at [642, 210] on button "Review" at bounding box center [631, 220] width 44 height 20
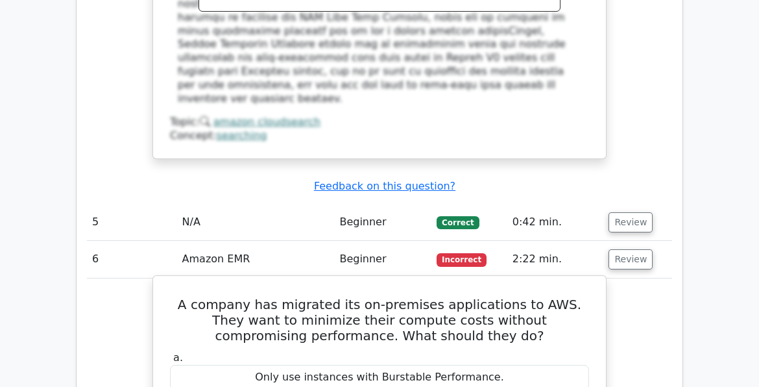
scroll to position [2760, 0]
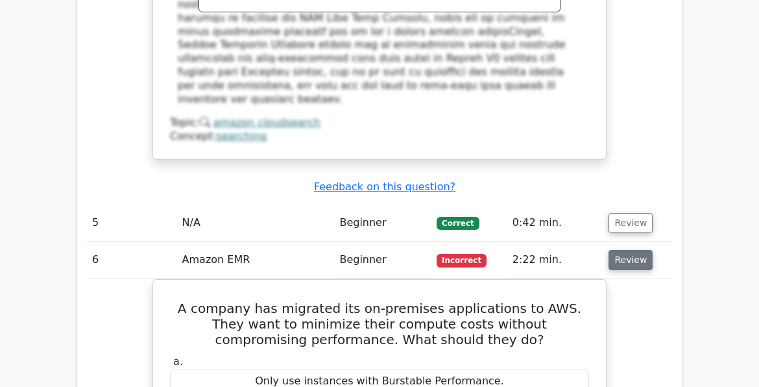
click at [631, 250] on button "Review" at bounding box center [631, 260] width 44 height 20
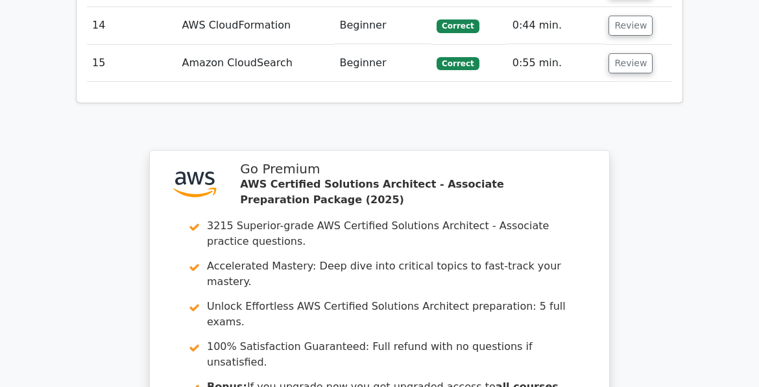
scroll to position [3462, 0]
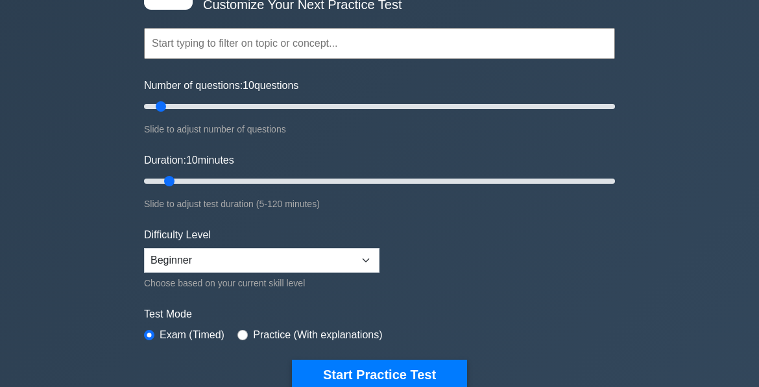
scroll to position [130, 0]
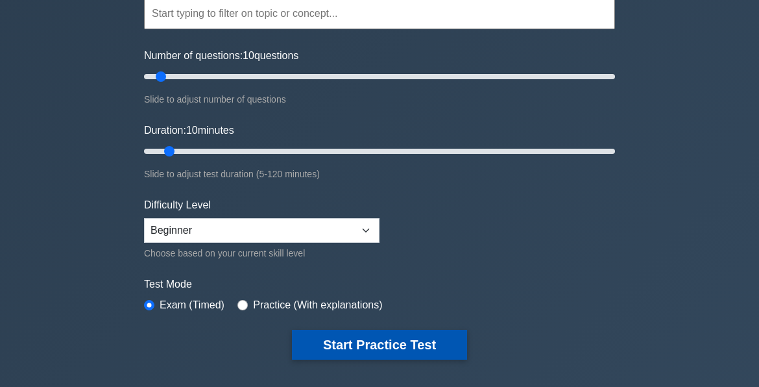
click at [343, 339] on button "Start Practice Test" at bounding box center [379, 345] width 175 height 30
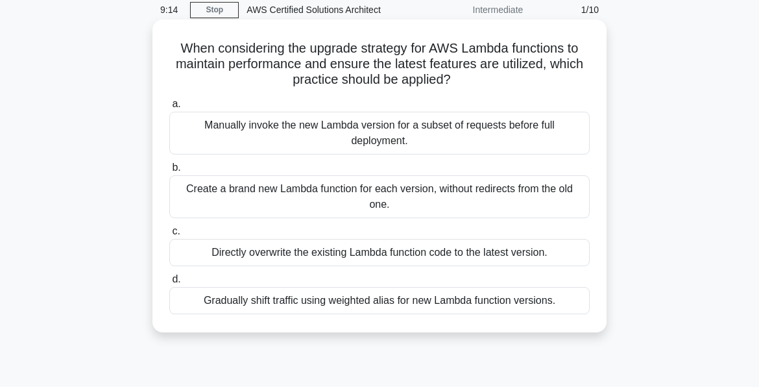
scroll to position [65, 0]
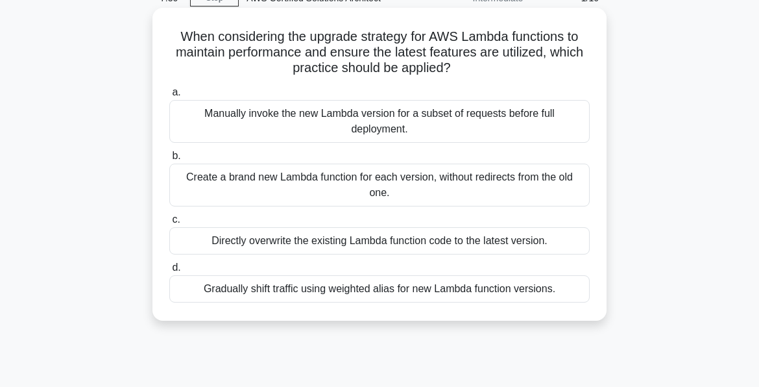
click at [327, 288] on div "Gradually shift traffic using weighted alias for new Lambda function versions." at bounding box center [379, 288] width 421 height 27
click at [169, 272] on input "d. Gradually shift traffic using weighted alias for new Lambda function version…" at bounding box center [169, 267] width 0 height 8
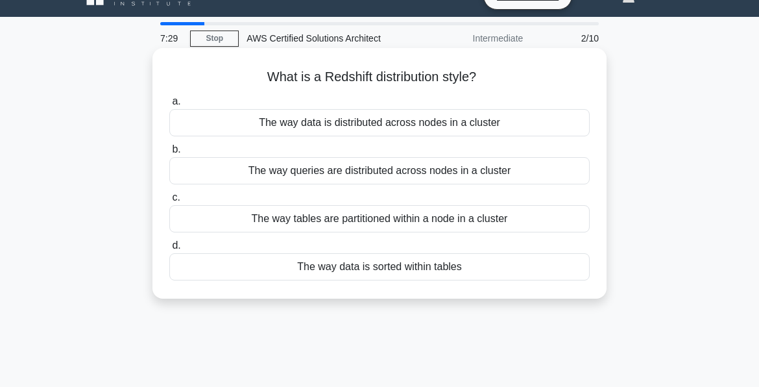
scroll to position [0, 0]
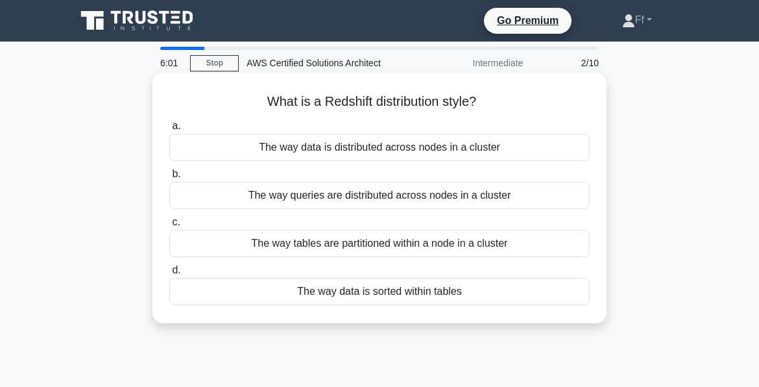
click at [362, 143] on div "The way data is distributed across nodes in a cluster" at bounding box center [379, 147] width 421 height 27
click at [169, 130] on input "a. The way data is distributed across nodes in a cluster" at bounding box center [169, 126] width 0 height 8
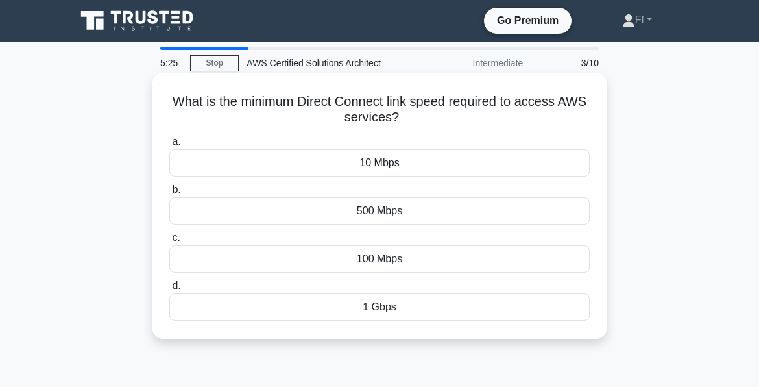
click at [315, 164] on div "10 Mbps" at bounding box center [379, 162] width 421 height 27
click at [169, 146] on input "a. 10 Mbps" at bounding box center [169, 142] width 0 height 8
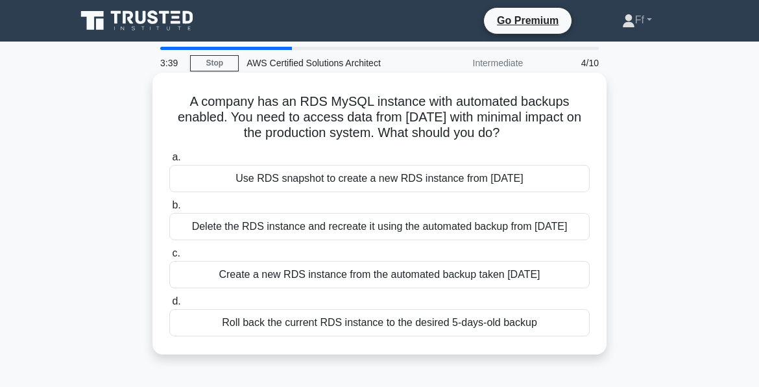
click at [327, 273] on div "Create a new RDS instance from the automated backup taken [DATE]" at bounding box center [379, 274] width 421 height 27
click at [169, 258] on input "c. Create a new RDS instance from the automated backup taken 5 days ago" at bounding box center [169, 253] width 0 height 8
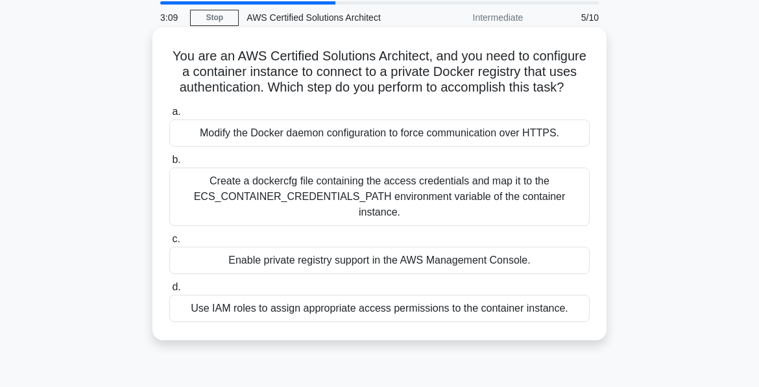
scroll to position [65, 0]
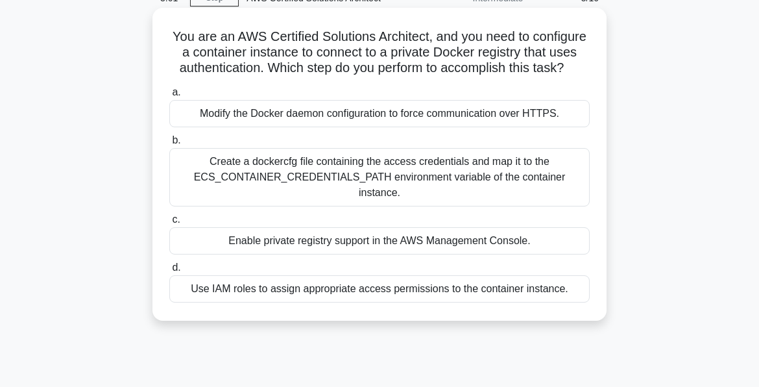
click at [354, 294] on div "Use IAM roles to assign appropriate access permissions to the container instanc…" at bounding box center [379, 288] width 421 height 27
click at [169, 272] on input "d. Use IAM roles to assign appropriate access permissions to the container inst…" at bounding box center [169, 267] width 0 height 8
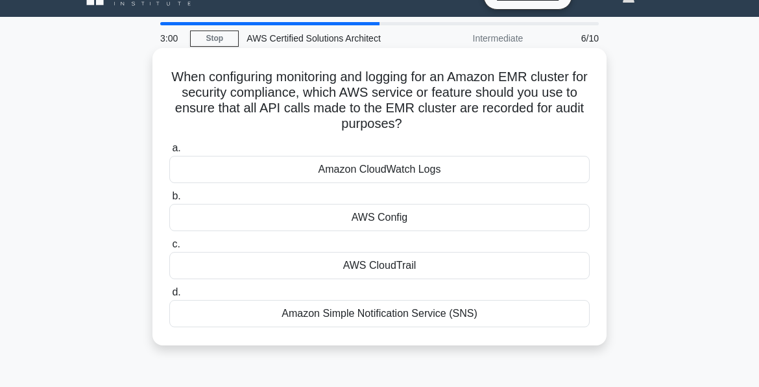
scroll to position [0, 0]
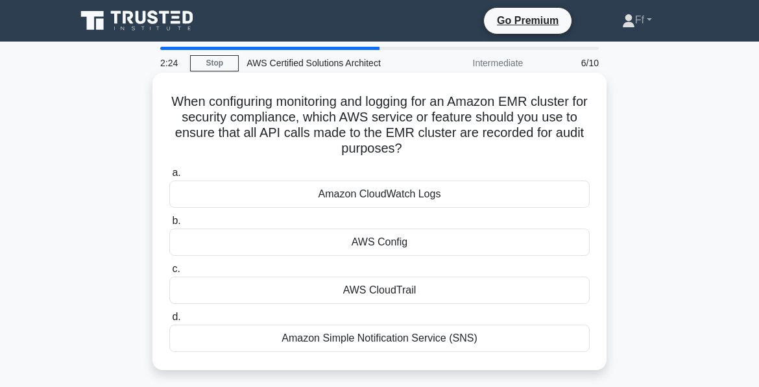
click at [392, 289] on div "AWS CloudTrail" at bounding box center [379, 289] width 421 height 27
click at [169, 273] on input "c. AWS CloudTrail" at bounding box center [169, 269] width 0 height 8
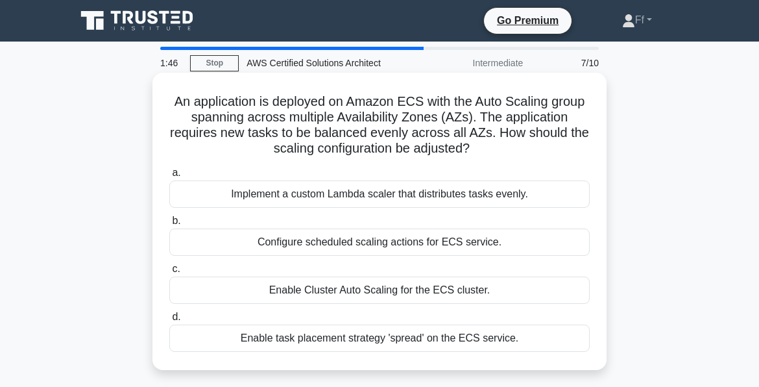
click at [306, 288] on div "Enable Cluster Auto Scaling for the ECS cluster." at bounding box center [379, 289] width 421 height 27
click at [169, 273] on input "c. Enable Cluster Auto Scaling for the ECS cluster." at bounding box center [169, 269] width 0 height 8
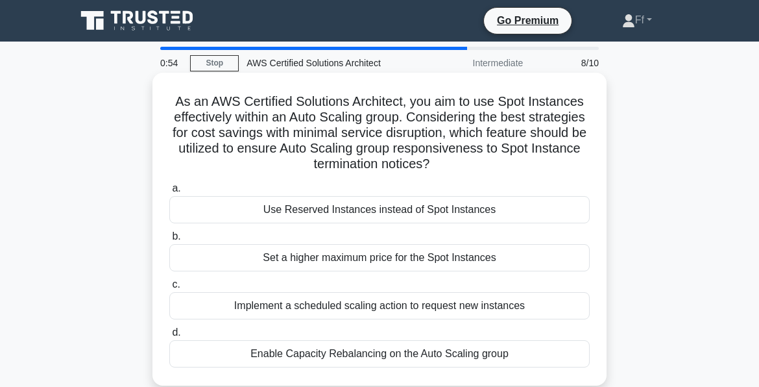
click at [293, 210] on div "Use Reserved Instances instead of Spot Instances" at bounding box center [379, 209] width 421 height 27
click at [169, 193] on input "a. Use Reserved Instances instead of Spot Instances" at bounding box center [169, 188] width 0 height 8
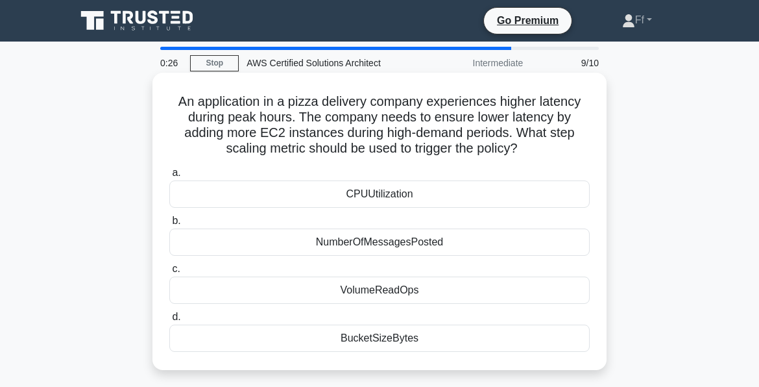
click at [390, 295] on div "VolumeReadOps" at bounding box center [379, 289] width 421 height 27
click at [169, 273] on input "c. VolumeReadOps" at bounding box center [169, 269] width 0 height 8
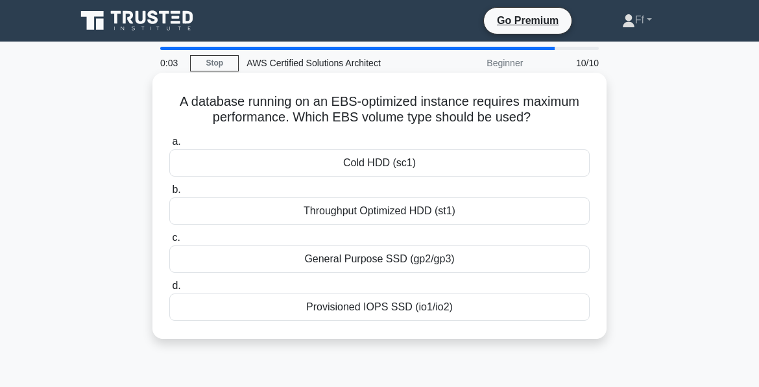
click at [372, 210] on div "Throughput Optimized HDD (st1)" at bounding box center [379, 210] width 421 height 27
click at [169, 194] on input "b. Throughput Optimized HDD (st1)" at bounding box center [169, 190] width 0 height 8
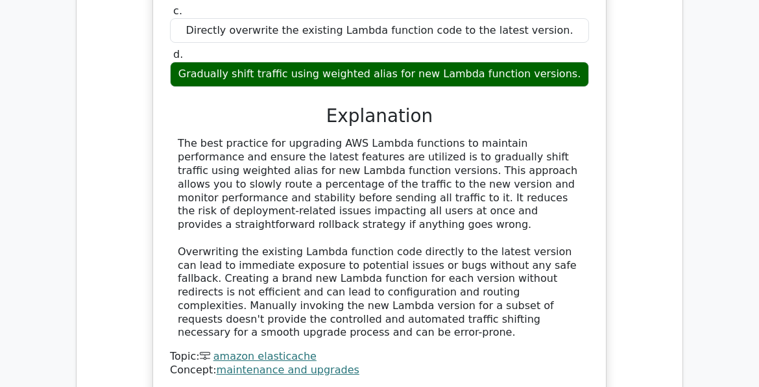
scroll to position [1493, 0]
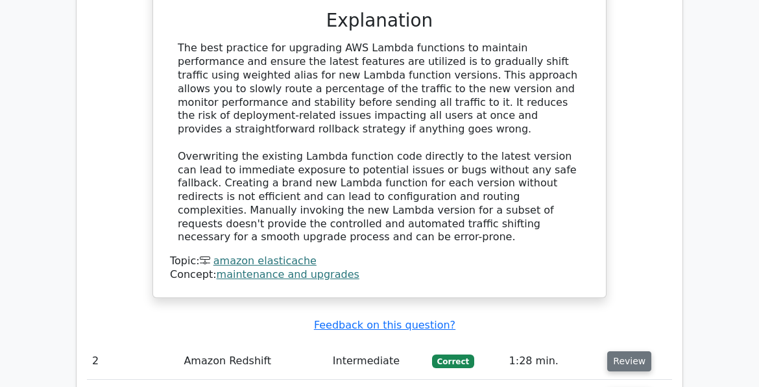
click at [630, 351] on button "Review" at bounding box center [629, 361] width 44 height 20
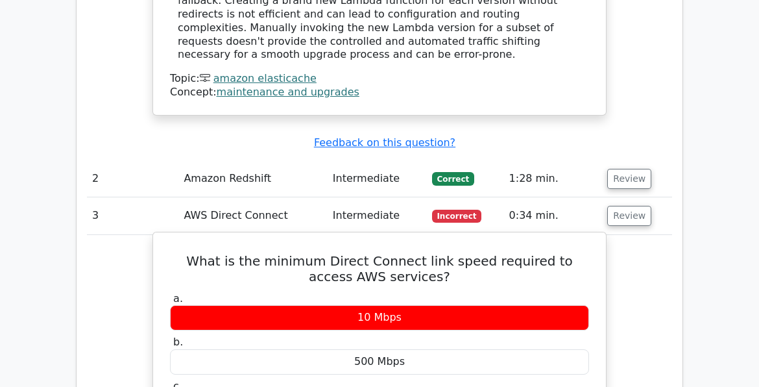
scroll to position [1687, 0]
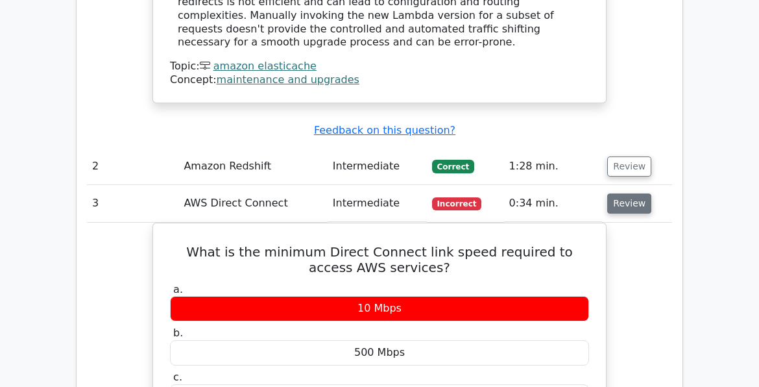
click at [618, 193] on button "Review" at bounding box center [629, 203] width 44 height 20
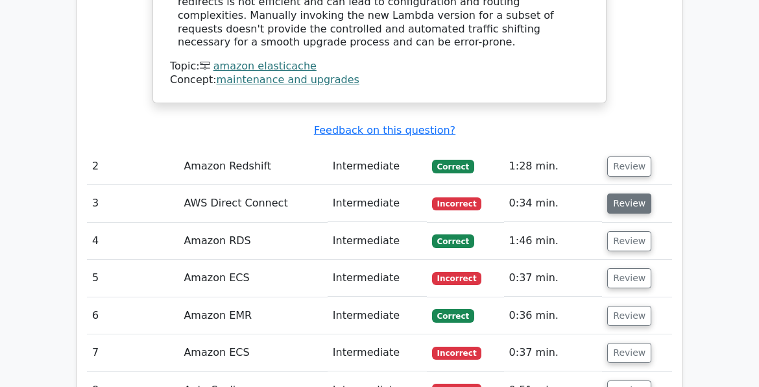
click at [635, 193] on button "Review" at bounding box center [629, 203] width 44 height 20
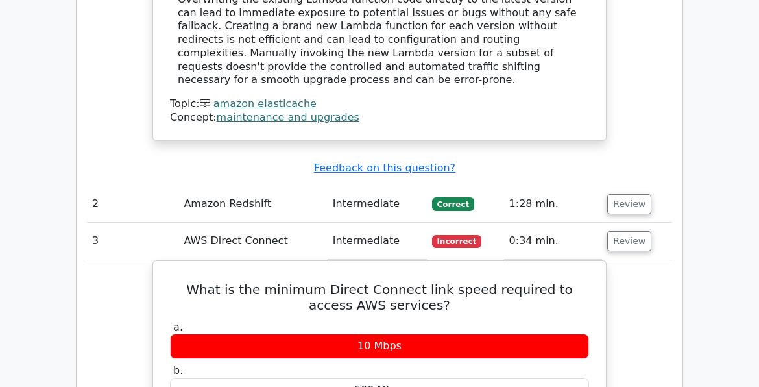
scroll to position [1493, 0]
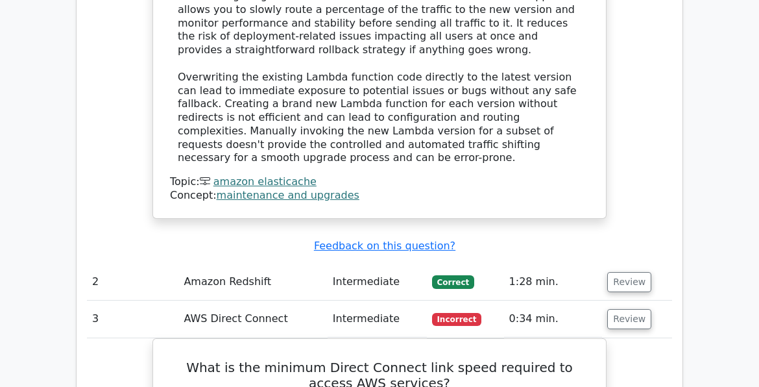
scroll to position [1687, 0]
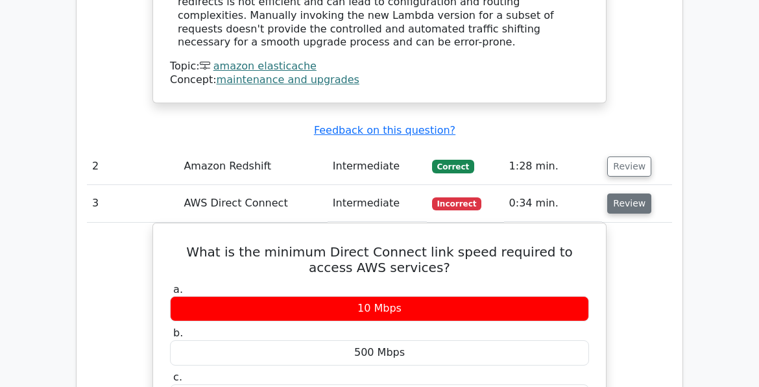
click at [616, 193] on button "Review" at bounding box center [629, 203] width 44 height 20
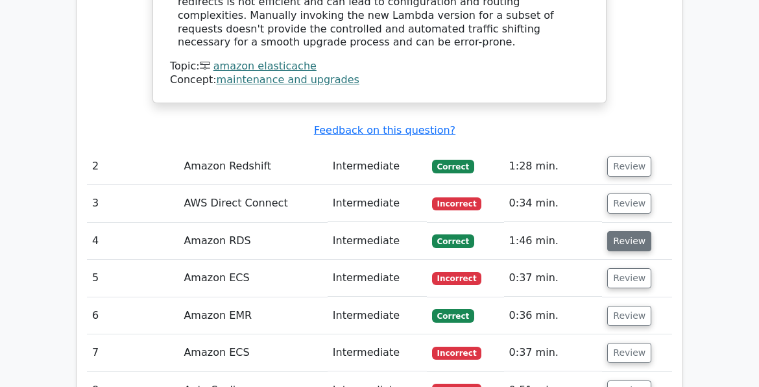
click at [621, 231] on button "Review" at bounding box center [629, 241] width 44 height 20
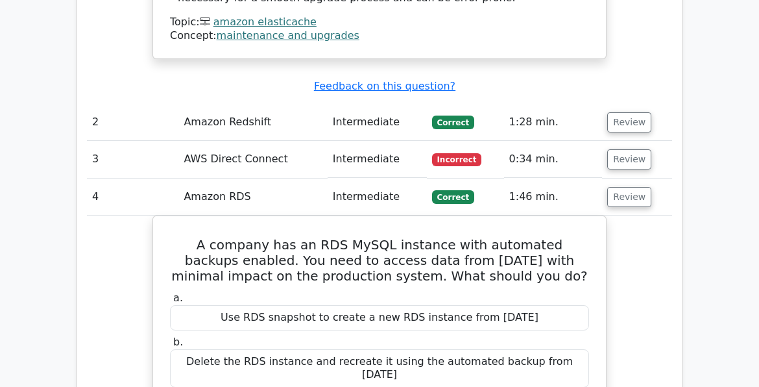
scroll to position [1752, 0]
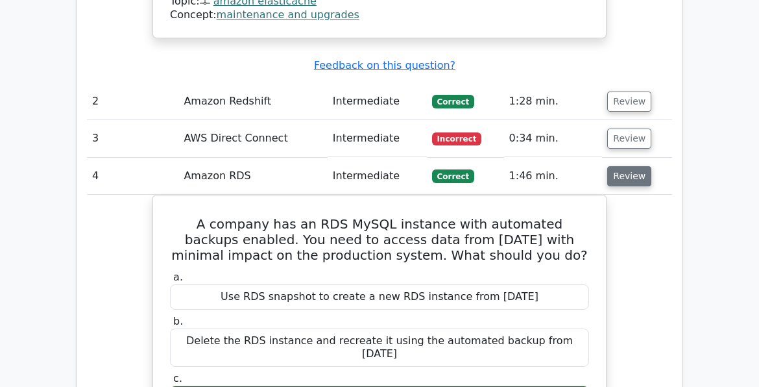
click at [621, 166] on button "Review" at bounding box center [629, 176] width 44 height 20
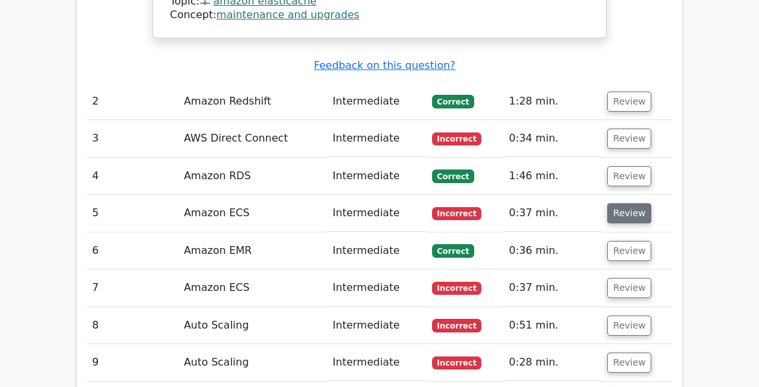
click at [618, 203] on button "Review" at bounding box center [629, 213] width 44 height 20
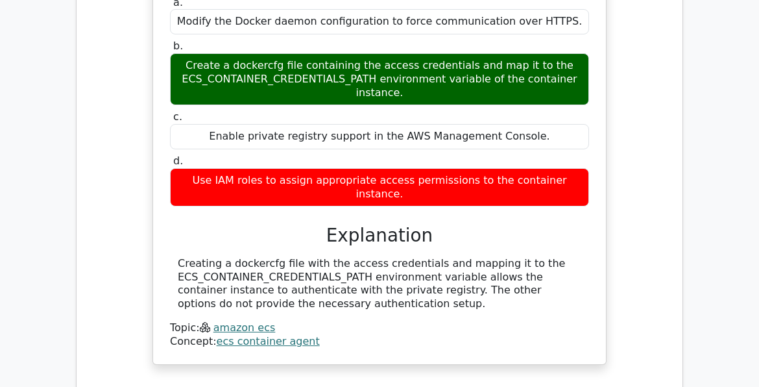
scroll to position [2142, 0]
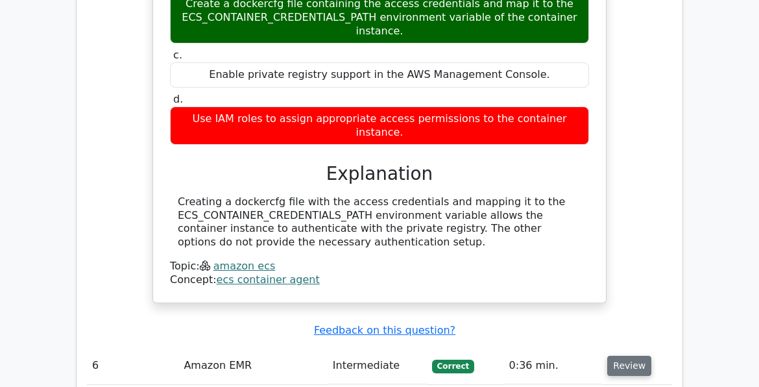
click at [628, 356] on button "Review" at bounding box center [629, 366] width 44 height 20
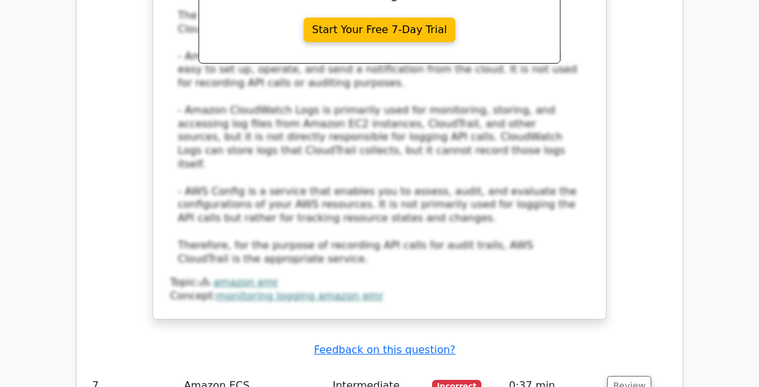
scroll to position [2985, 0]
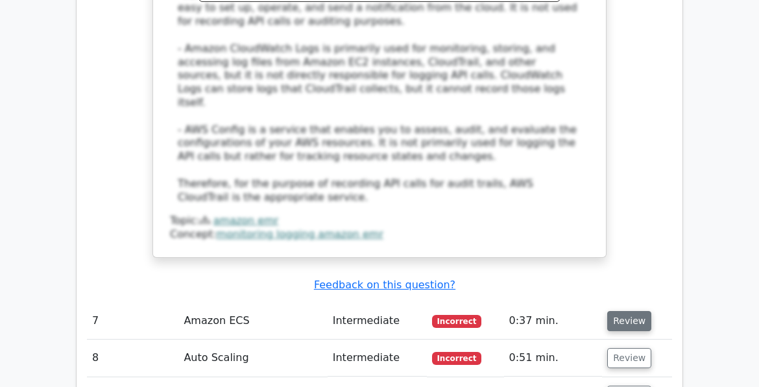
click at [624, 311] on button "Review" at bounding box center [629, 321] width 44 height 20
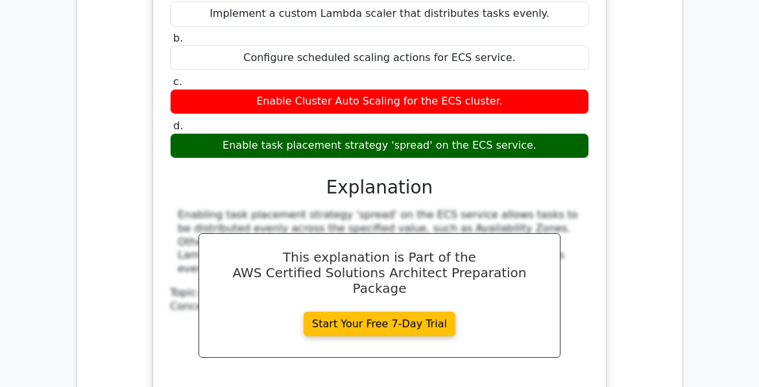
scroll to position [3505, 0]
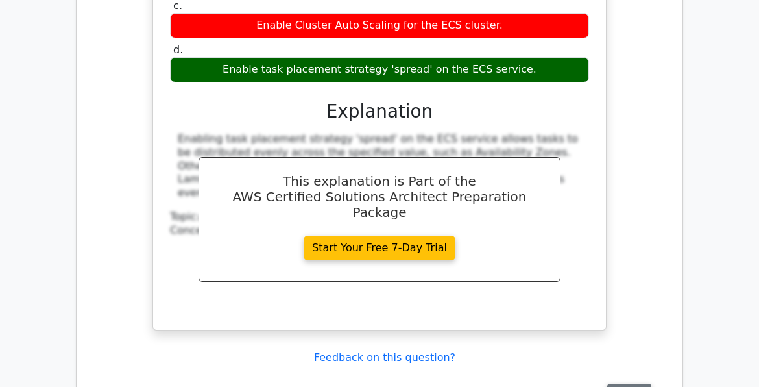
click at [624, 384] on button "Review" at bounding box center [629, 394] width 44 height 20
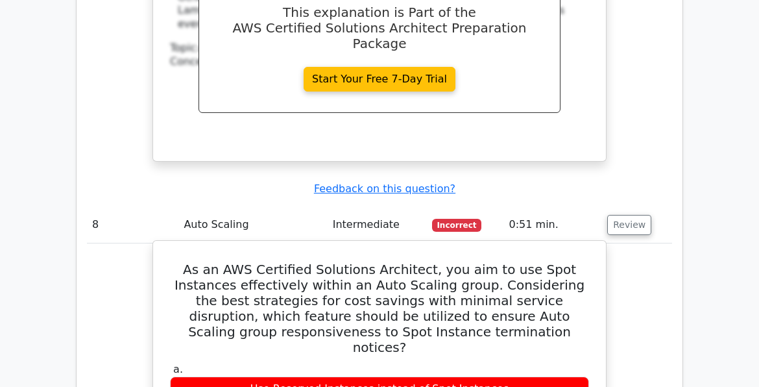
scroll to position [3699, 0]
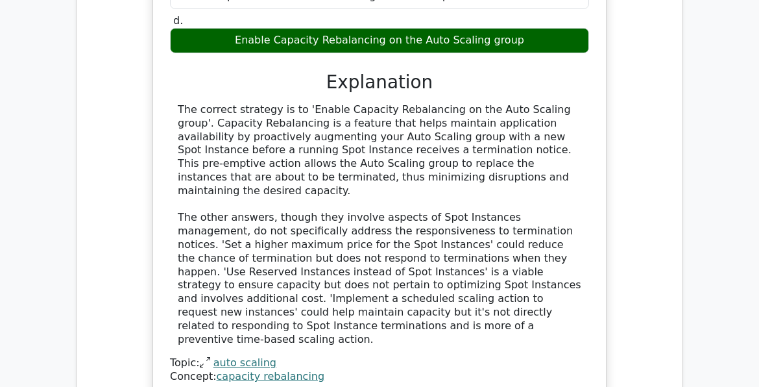
scroll to position [4283, 0]
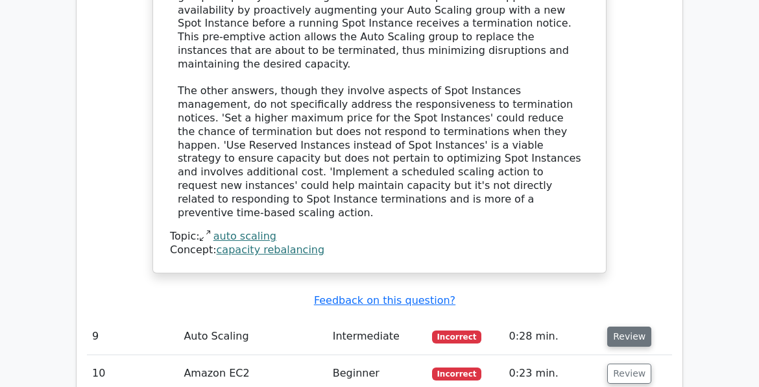
click at [629, 326] on button "Review" at bounding box center [629, 336] width 44 height 20
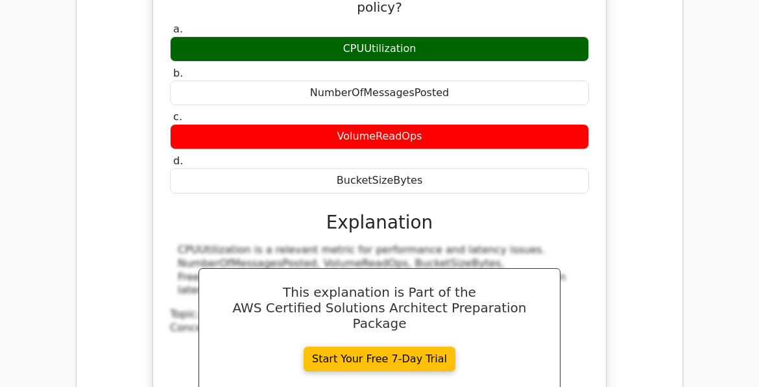
scroll to position [4803, 0]
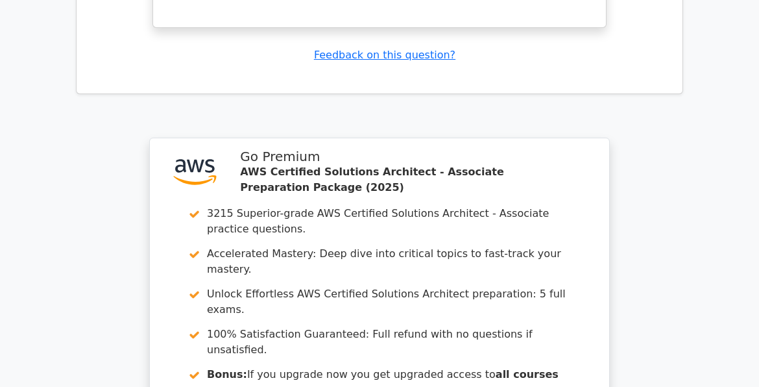
scroll to position [5783, 0]
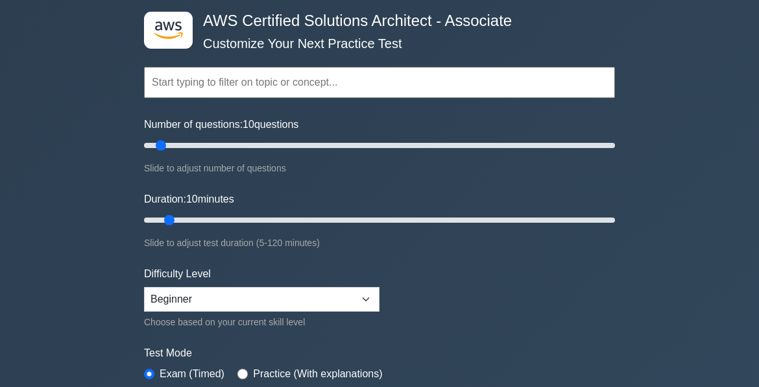
scroll to position [130, 0]
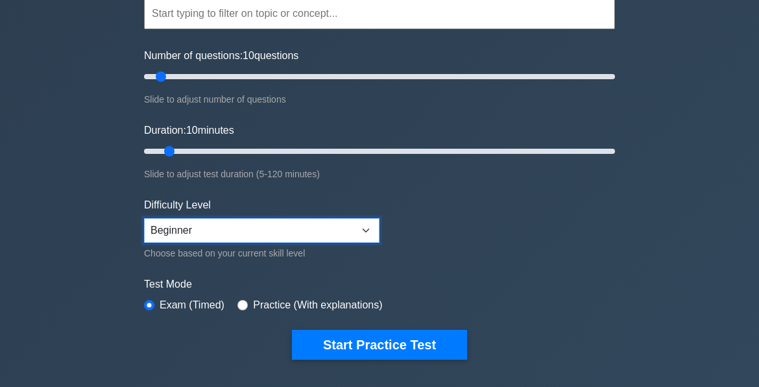
click at [236, 233] on select "Beginner Intermediate Expert" at bounding box center [262, 230] width 236 height 25
select select "expert"
click at [144, 218] on select "Beginner Intermediate Expert" at bounding box center [262, 230] width 236 height 25
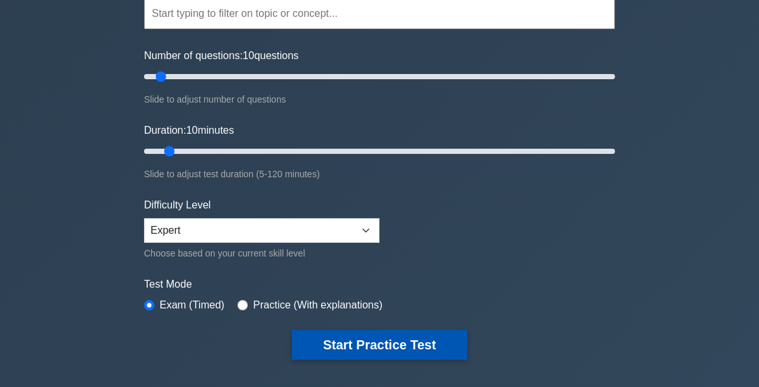
click at [364, 340] on button "Start Practice Test" at bounding box center [379, 345] width 175 height 30
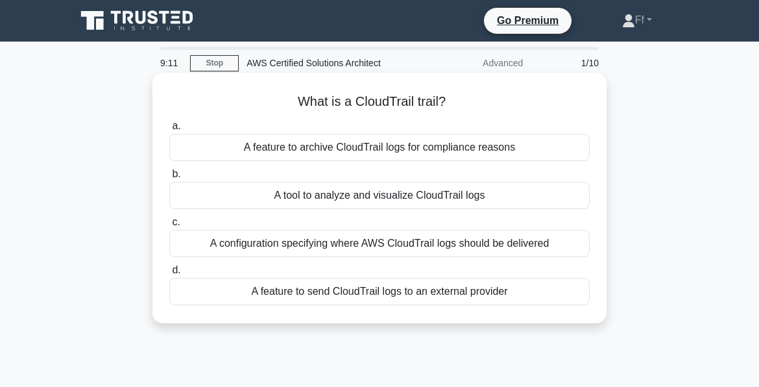
click at [356, 193] on div "A tool to analyze and visualize CloudTrail logs" at bounding box center [379, 195] width 421 height 27
click at [169, 178] on input "b. A tool to analyze and visualize CloudTrail logs" at bounding box center [169, 174] width 0 height 8
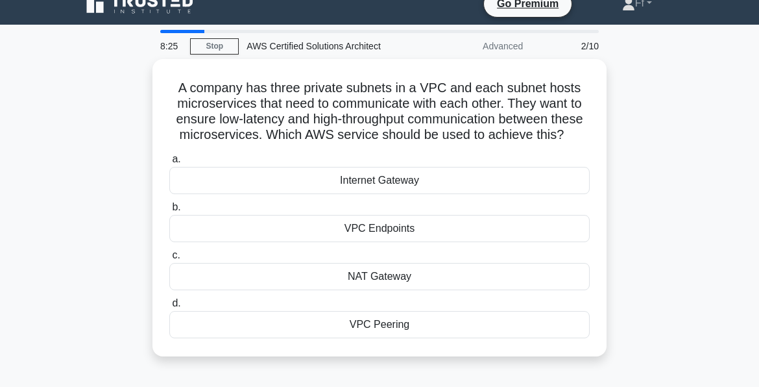
scroll to position [65, 0]
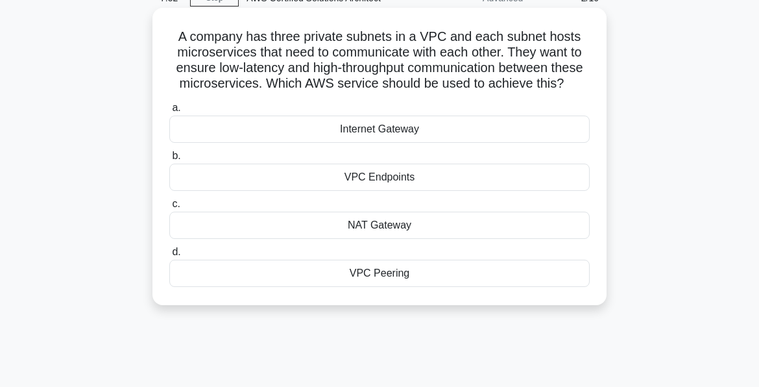
click at [384, 191] on div "VPC Endpoints" at bounding box center [379, 177] width 421 height 27
click at [169, 160] on input "b. VPC Endpoints" at bounding box center [169, 156] width 0 height 8
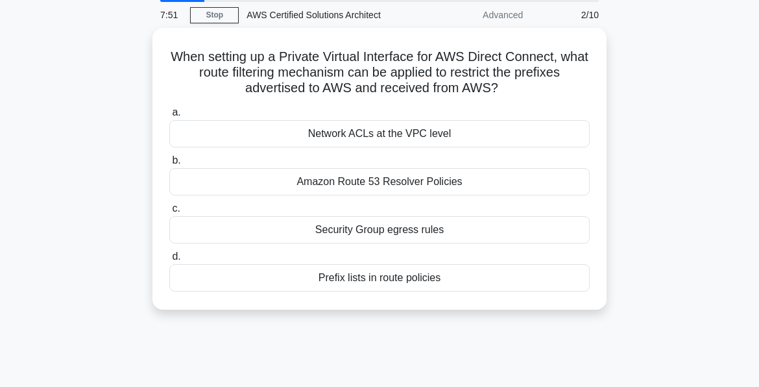
scroll to position [0, 0]
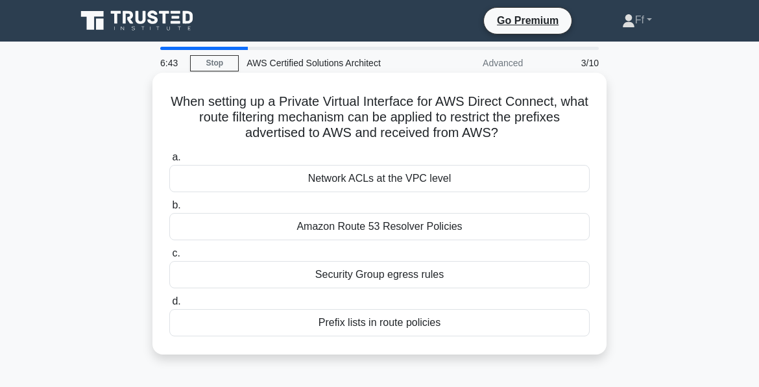
click at [389, 321] on div "Prefix lists in route policies" at bounding box center [379, 322] width 421 height 27
click at [169, 306] on input "d. Prefix lists in route policies" at bounding box center [169, 301] width 0 height 8
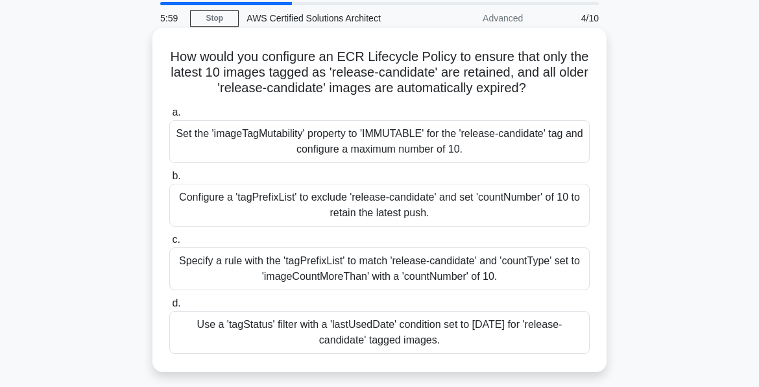
scroll to position [65, 0]
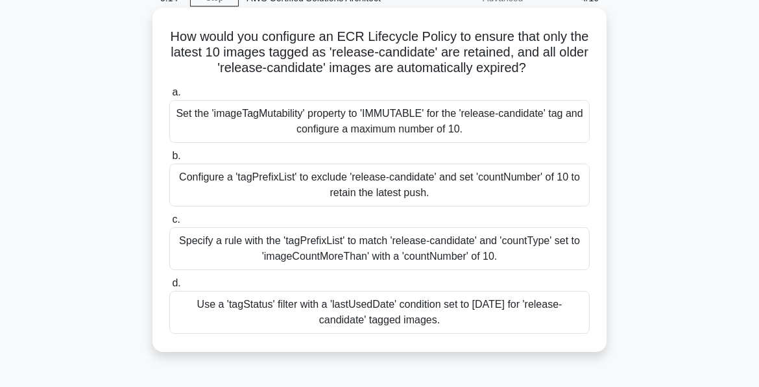
click at [385, 254] on div "Specify a rule with the 'tagPrefixList' to match 'release-candidate' and 'count…" at bounding box center [379, 248] width 421 height 43
click at [169, 224] on input "c. Specify a rule with the 'tagPrefixList' to match 'release-candidate' and 'co…" at bounding box center [169, 219] width 0 height 8
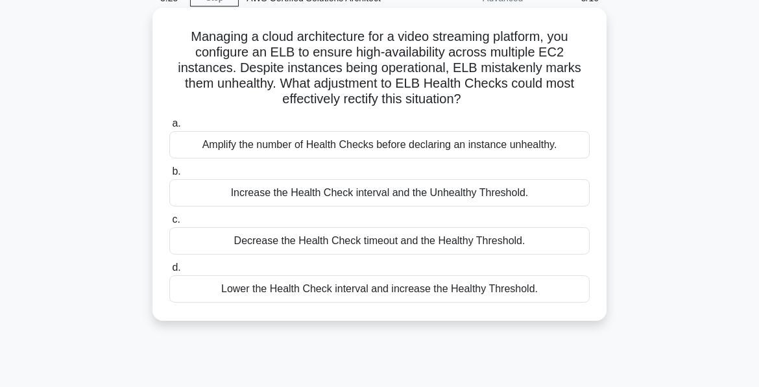
click at [302, 187] on div "Increase the Health Check interval and the Unhealthy Threshold." at bounding box center [379, 192] width 421 height 27
click at [169, 176] on input "b. Increase the Health Check interval and the Unhealthy Threshold." at bounding box center [169, 171] width 0 height 8
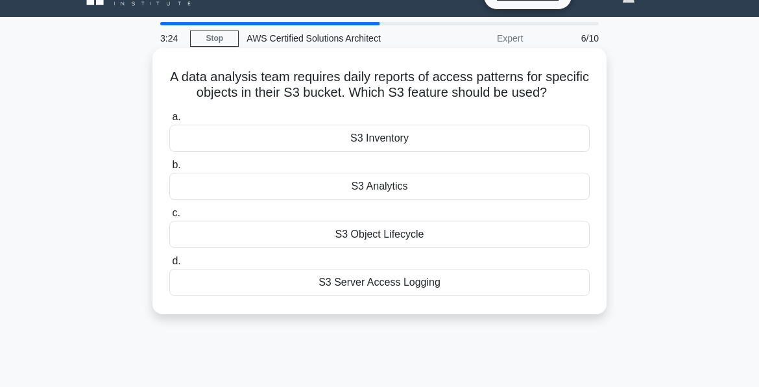
scroll to position [0, 0]
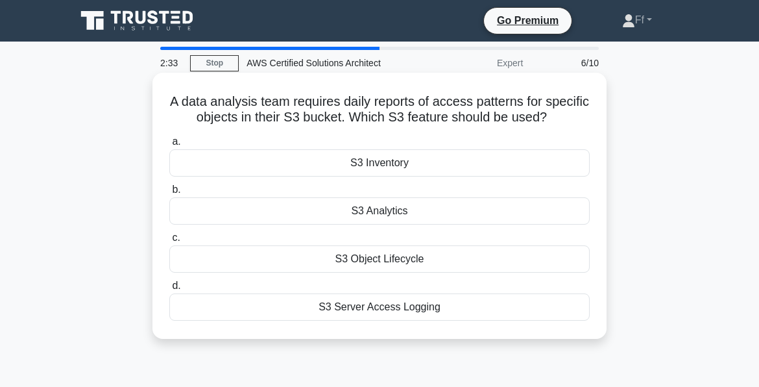
click at [397, 254] on div "S3 Object Lifecycle" at bounding box center [379, 258] width 421 height 27
click at [169, 242] on input "c. S3 Object Lifecycle" at bounding box center [169, 238] width 0 height 8
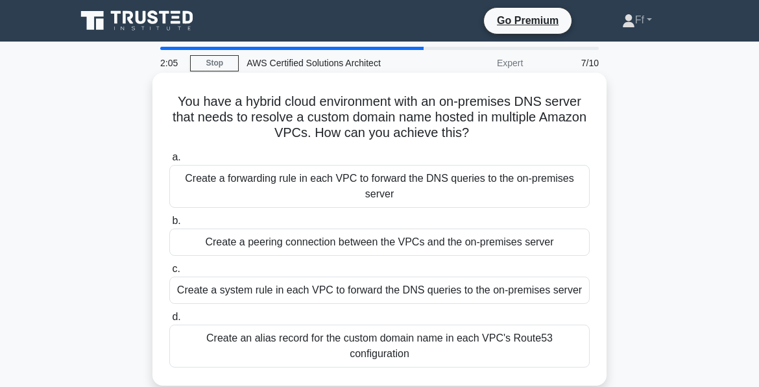
click at [380, 291] on div "Create a system rule in each VPC to forward the DNS queries to the on-premises …" at bounding box center [379, 289] width 421 height 27
click at [169, 273] on input "c. Create a system rule in each VPC to forward the DNS queries to the on-premis…" at bounding box center [169, 269] width 0 height 8
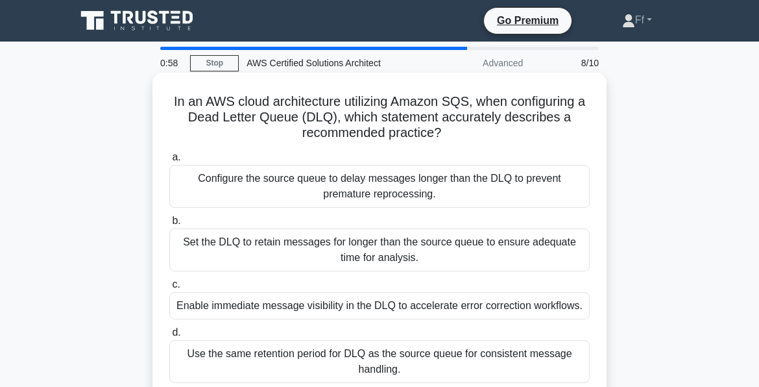
click at [398, 256] on div "Set the DLQ to retain messages for longer than the source queue to ensure adequ…" at bounding box center [379, 249] width 421 height 43
click at [169, 225] on input "b. Set the DLQ to retain messages for longer than the source queue to ensure ad…" at bounding box center [169, 221] width 0 height 8
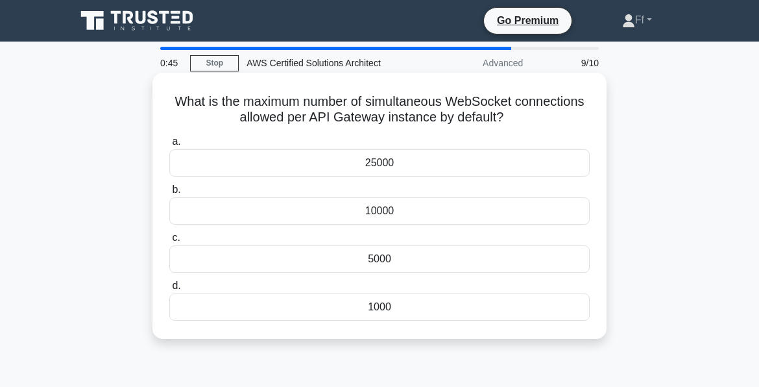
click at [251, 306] on div "1000" at bounding box center [379, 306] width 421 height 27
click at [169, 290] on input "d. 1000" at bounding box center [169, 286] width 0 height 8
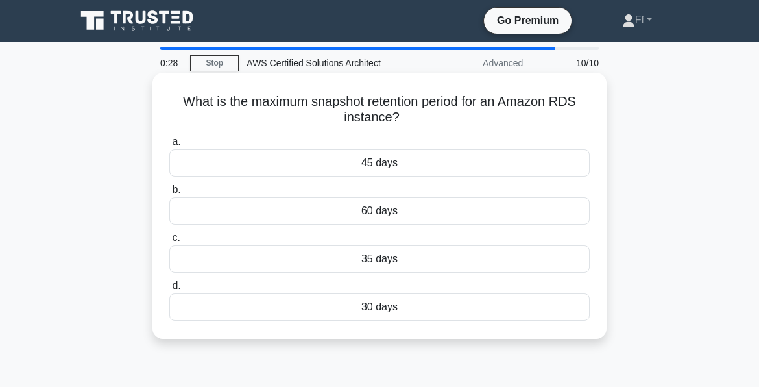
click at [297, 206] on div "60 days" at bounding box center [379, 210] width 421 height 27
click at [169, 194] on input "b. 60 days" at bounding box center [169, 190] width 0 height 8
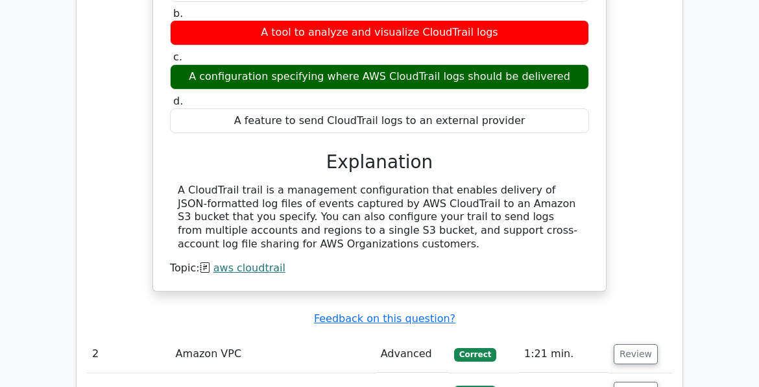
scroll to position [1428, 0]
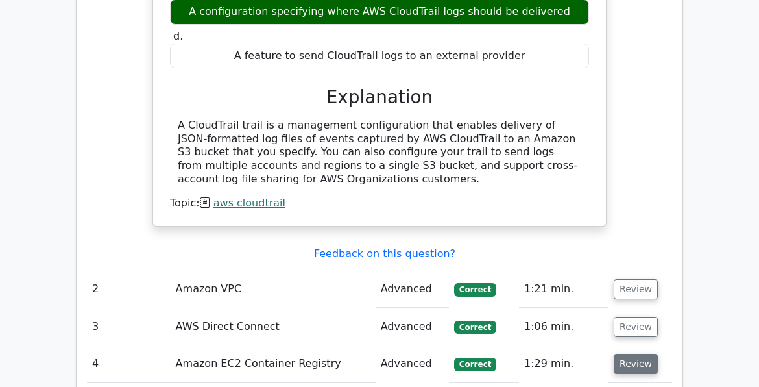
click at [626, 354] on button "Review" at bounding box center [636, 364] width 44 height 20
click at [641, 354] on button "Review" at bounding box center [636, 364] width 44 height 20
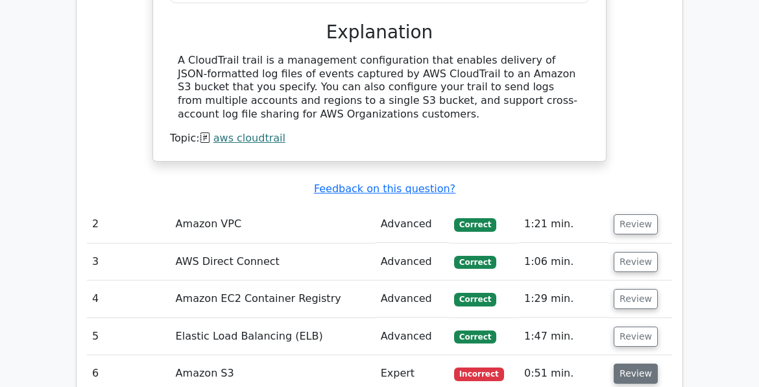
click at [638, 363] on button "Review" at bounding box center [636, 373] width 44 height 20
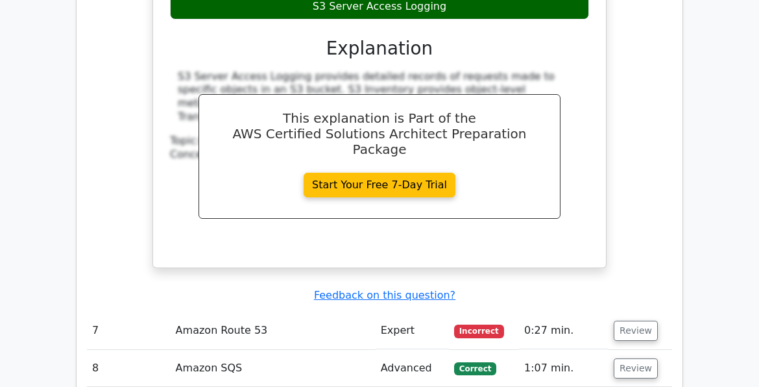
scroll to position [2142, 0]
